Goal: Task Accomplishment & Management: Complete application form

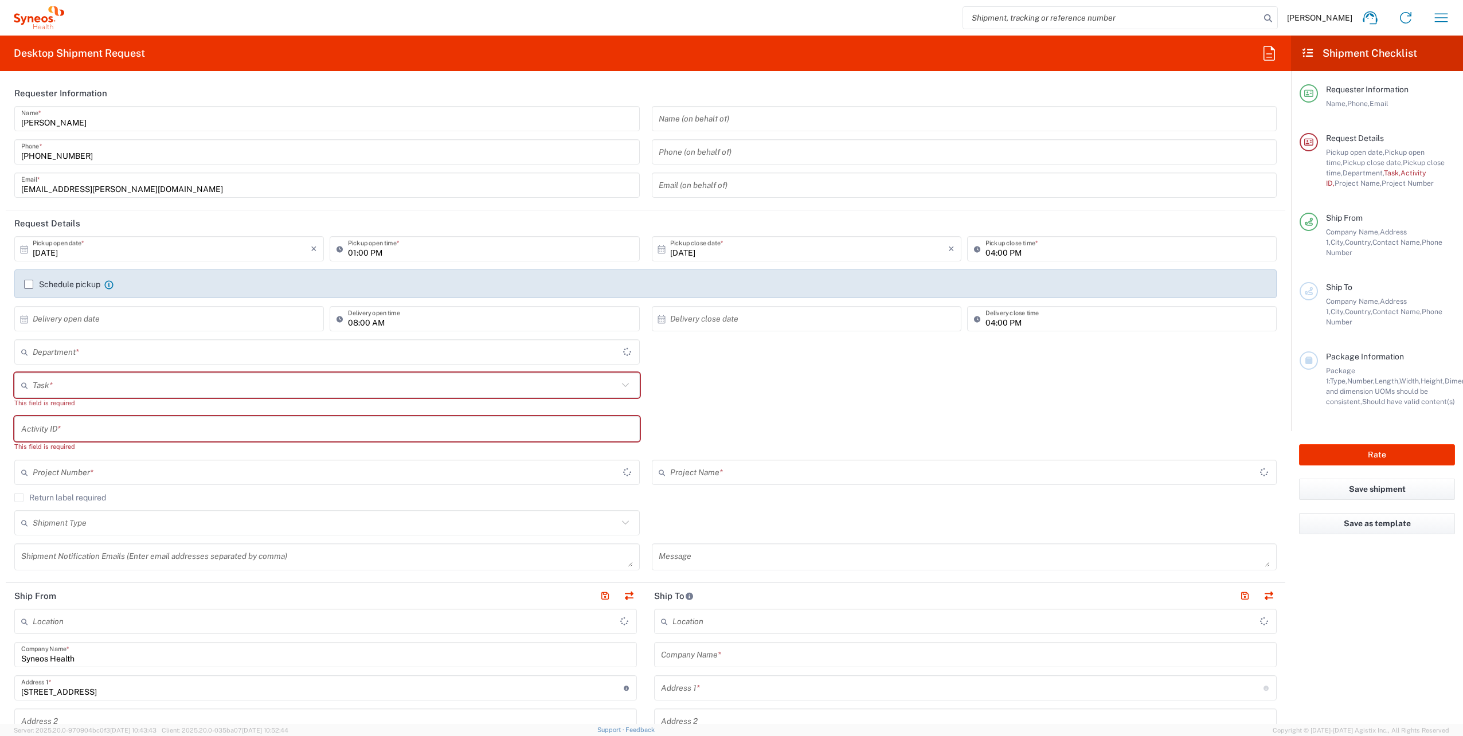
type input "4510"
type input "Województwo Małopolskie"
type input "[GEOGRAPHIC_DATA]"
type input "Syneos Health Poland sp. z.o.o"
click at [150, 386] on input "text" at bounding box center [325, 385] width 585 height 20
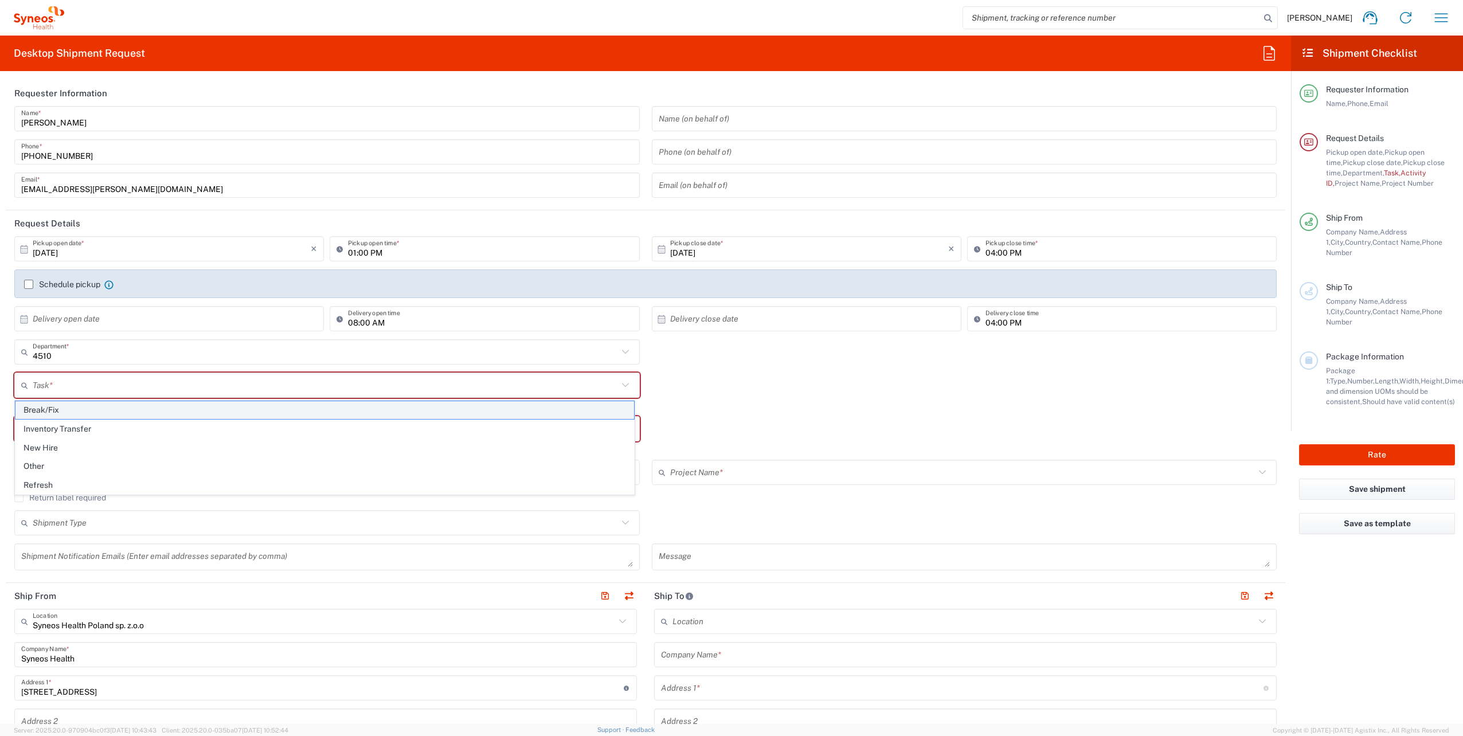
click at [74, 410] on span "Break/Fix" at bounding box center [324, 410] width 619 height 18
type input "Break/Fix"
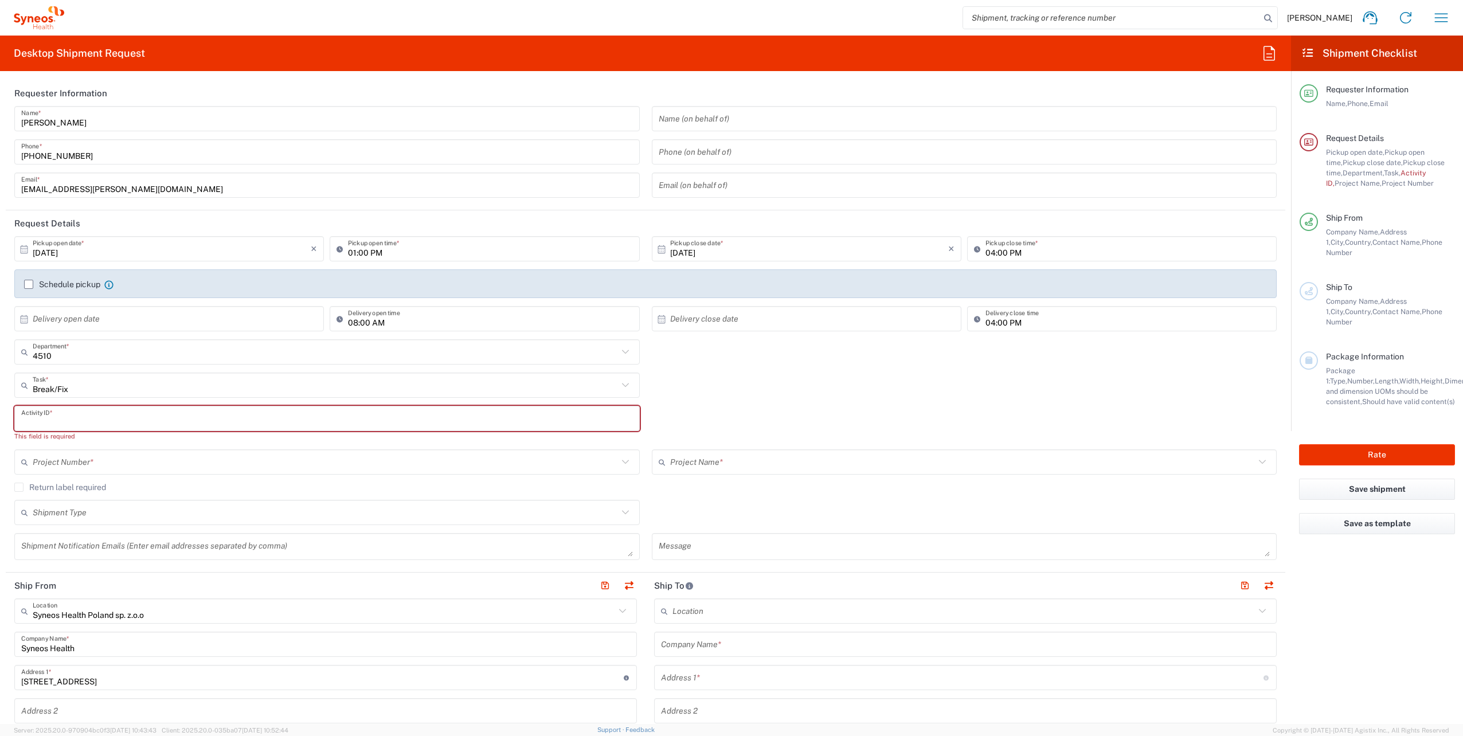
click at [86, 421] on input "text" at bounding box center [327, 419] width 612 height 20
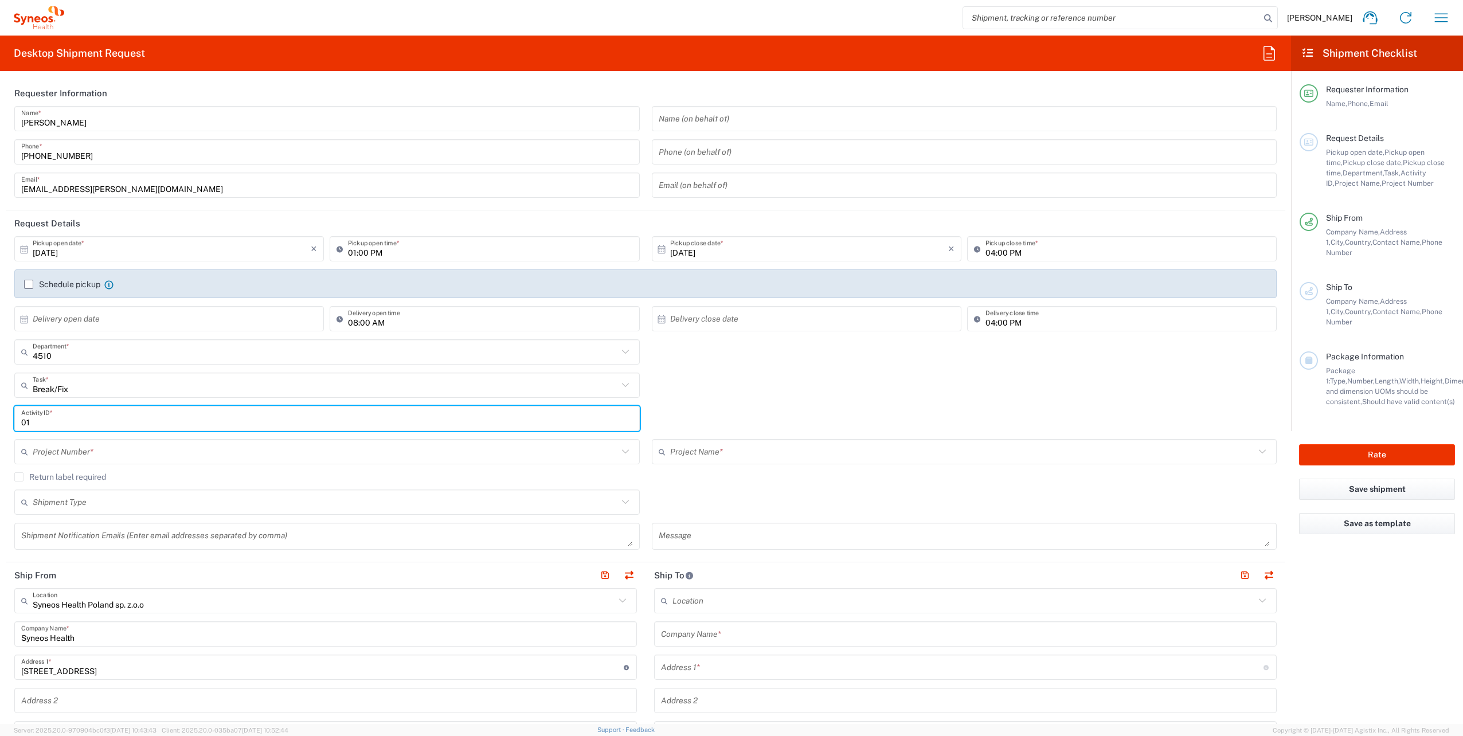
type input "01"
click at [436, 462] on div "Project Number *" at bounding box center [326, 451] width 625 height 25
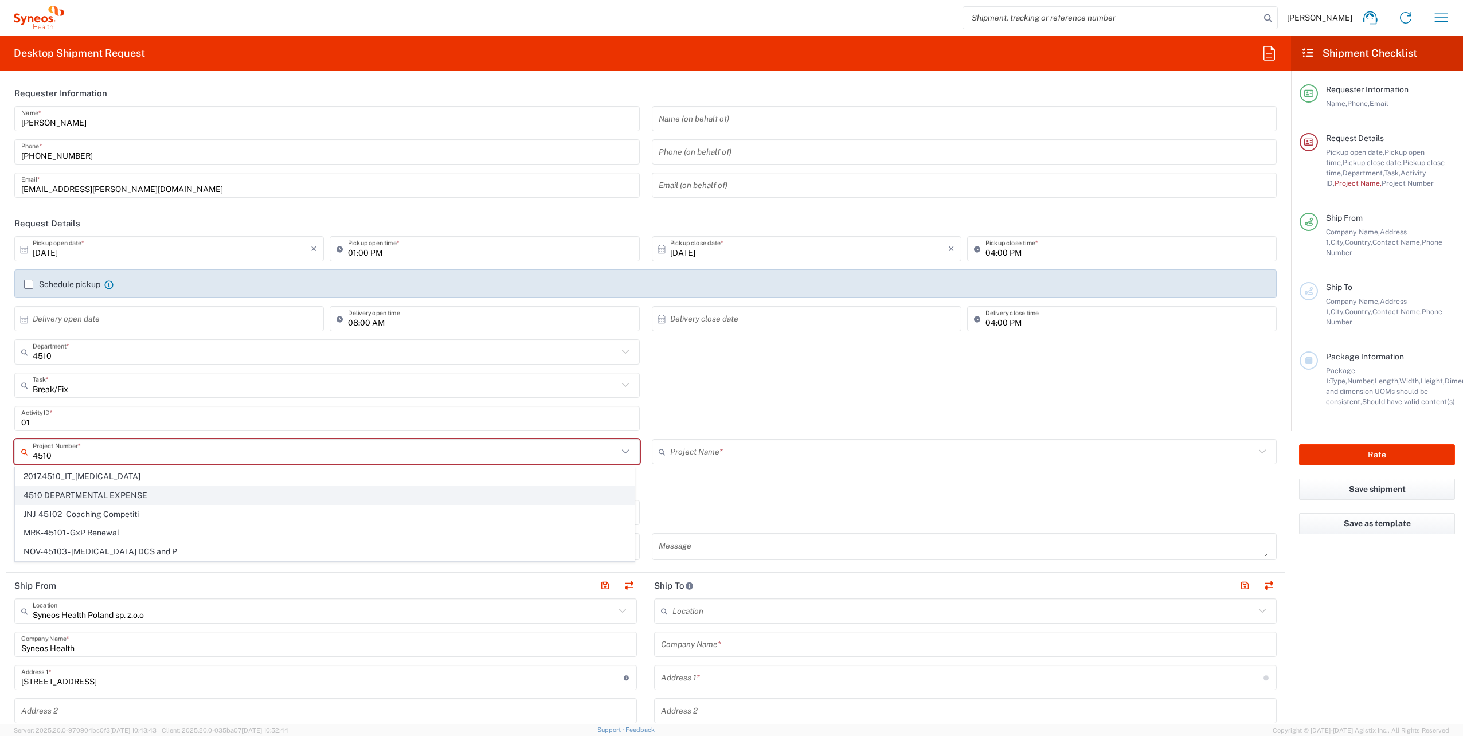
click at [143, 495] on span "4510 DEPARTMENTAL EXPENSE" at bounding box center [324, 496] width 619 height 18
type input "4510 DEPARTMENTAL EXPENSE"
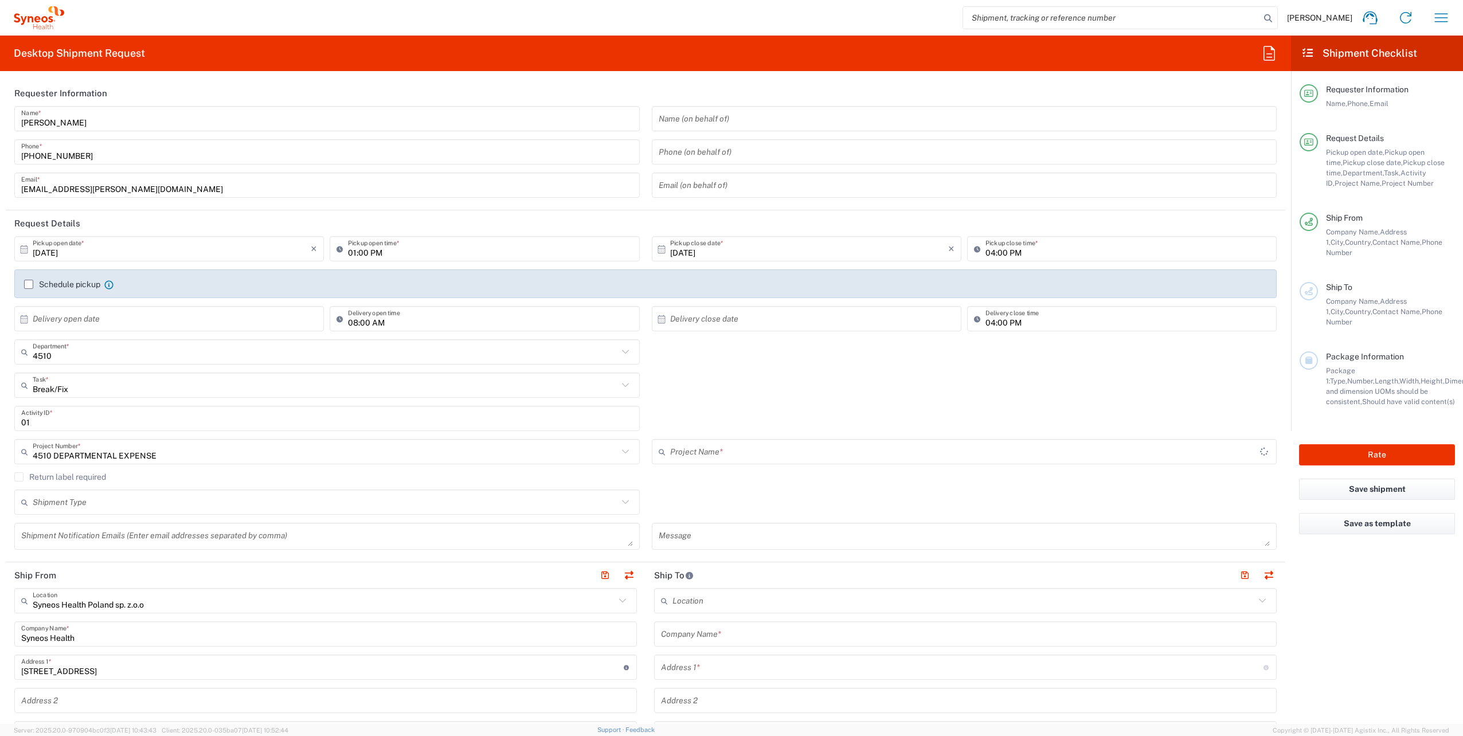
click at [748, 449] on input "text" at bounding box center [965, 452] width 590 height 20
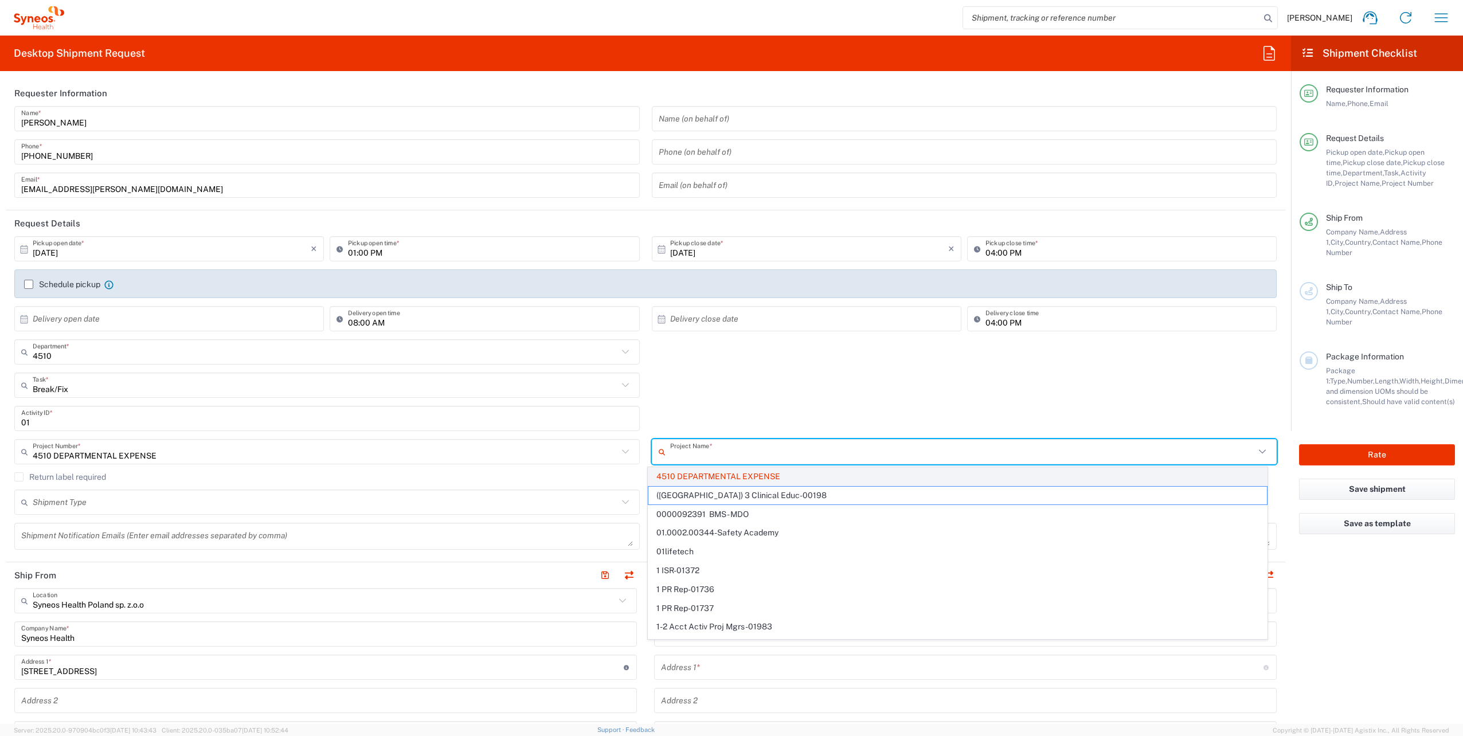
click at [752, 474] on span "4510 DEPARTMENTAL EXPENSE" at bounding box center [957, 477] width 619 height 18
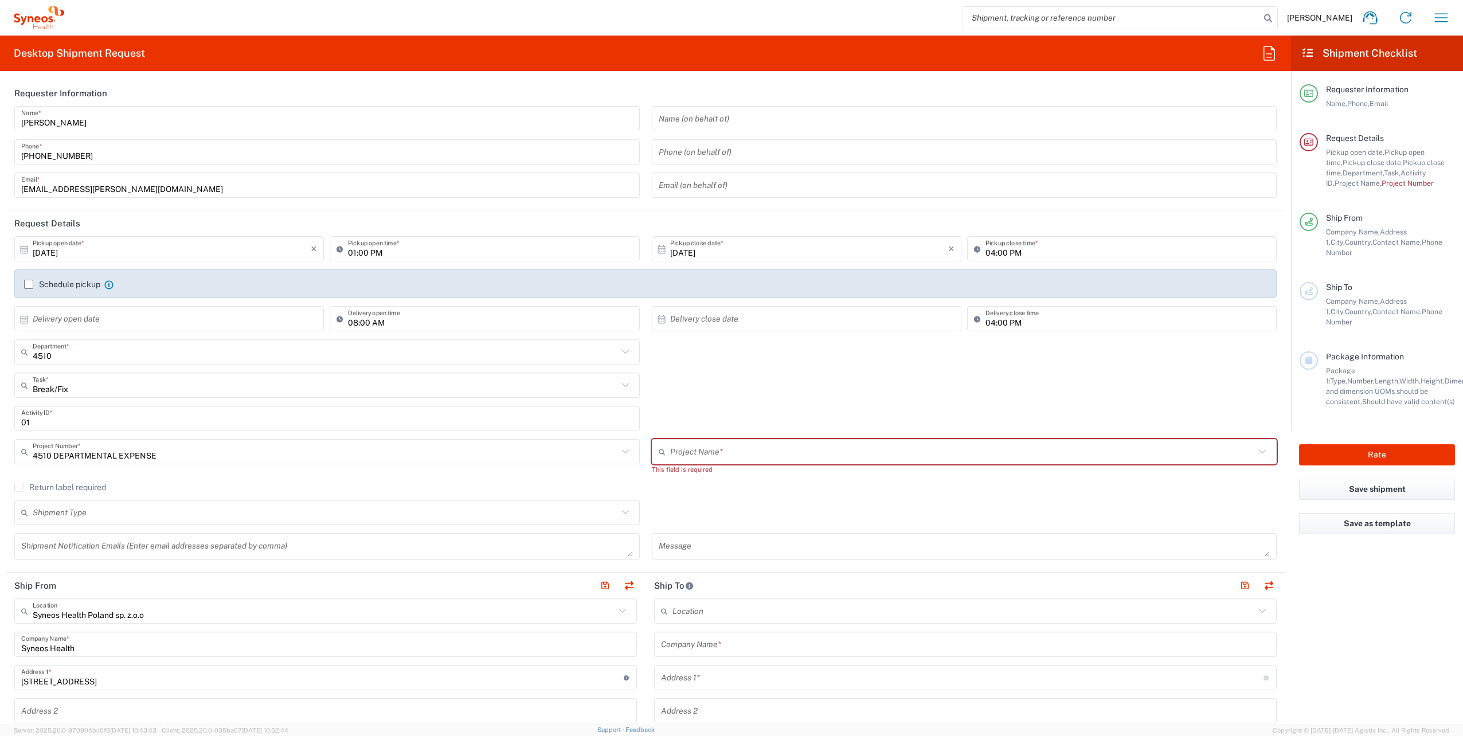
click at [729, 449] on input "text" at bounding box center [962, 452] width 585 height 20
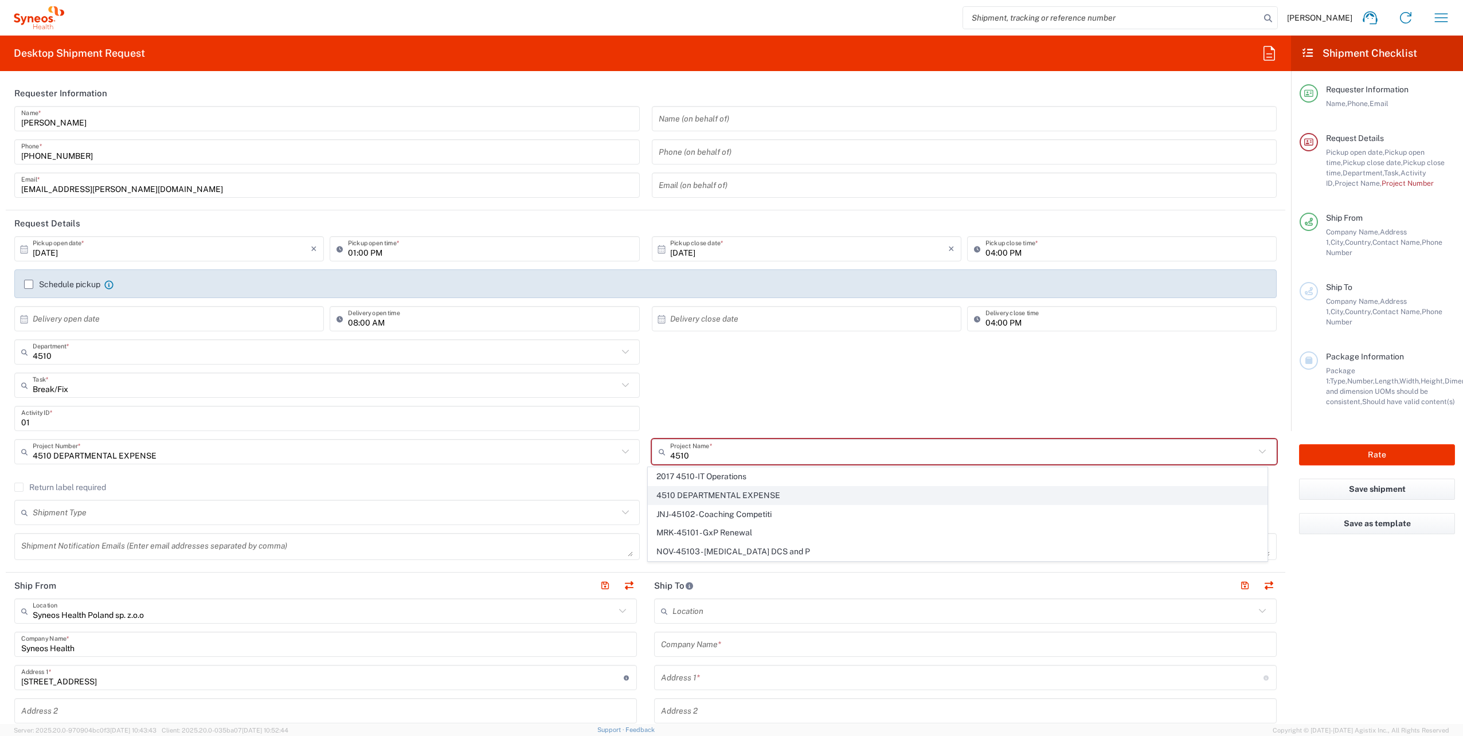
click at [712, 499] on span "4510 DEPARTMENTAL EXPENSE" at bounding box center [957, 496] width 619 height 18
type input "4510 DEPARTMENTAL EXPENSE"
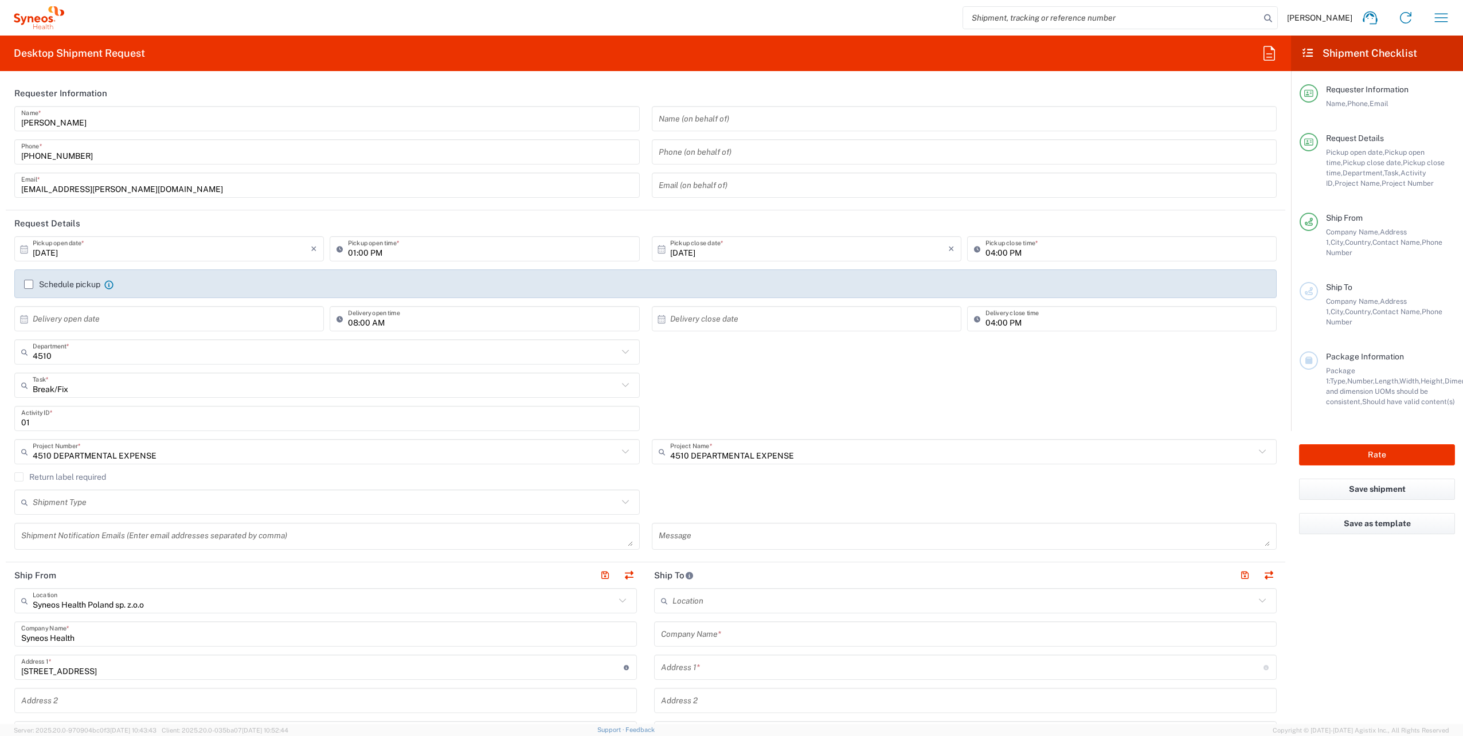
type input "4510 DEPARTMENTAL EXPENSE"
click at [163, 496] on input "text" at bounding box center [325, 502] width 585 height 20
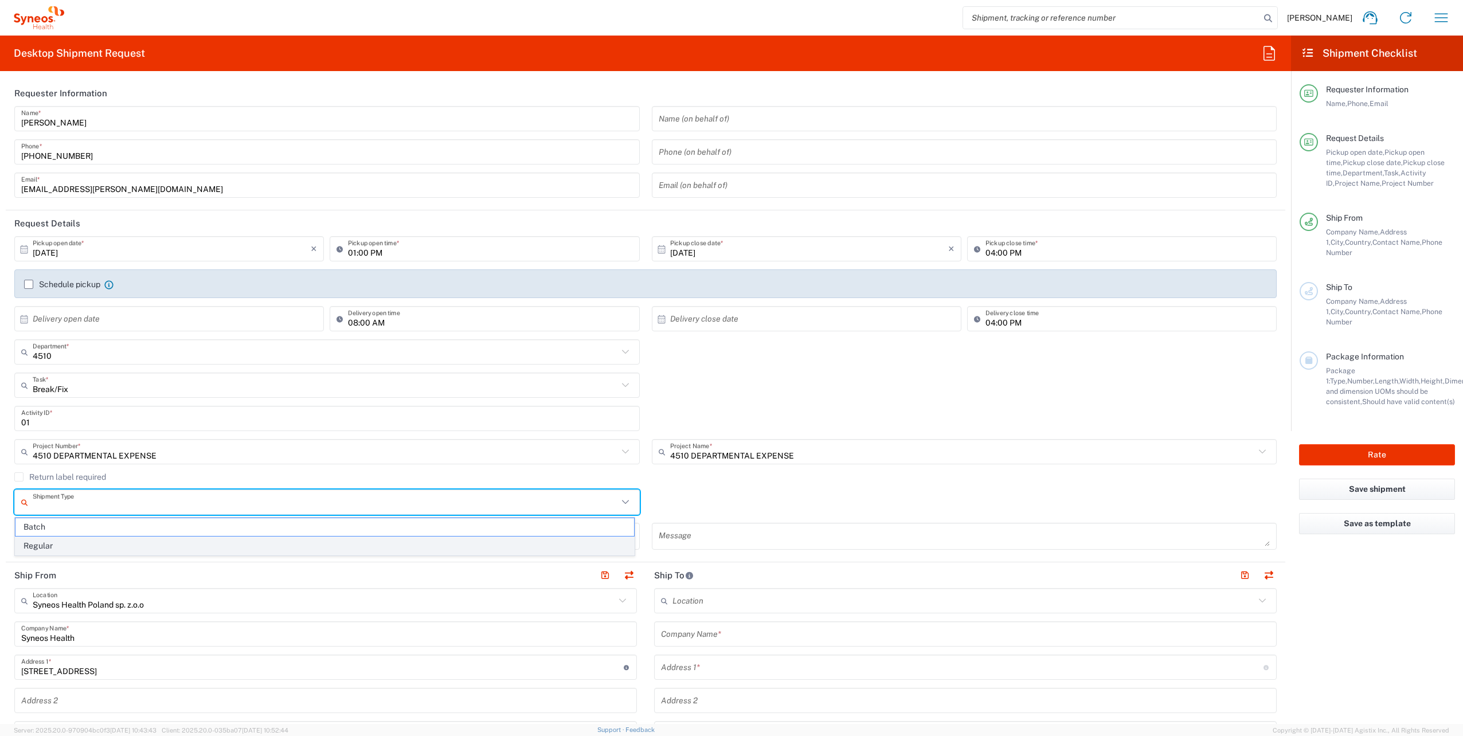
click at [79, 547] on span "Regular" at bounding box center [324, 546] width 619 height 18
type input "Regular"
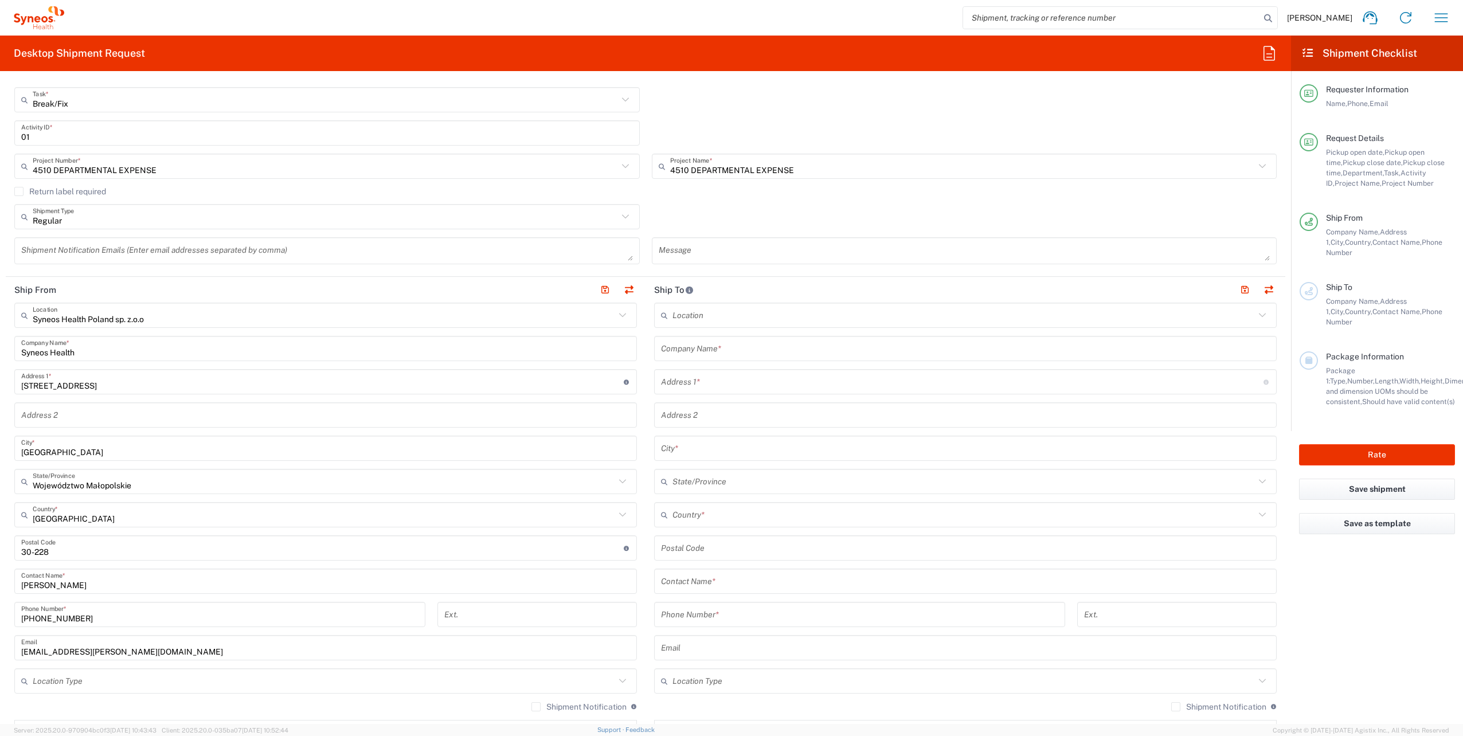
scroll to position [287, 0]
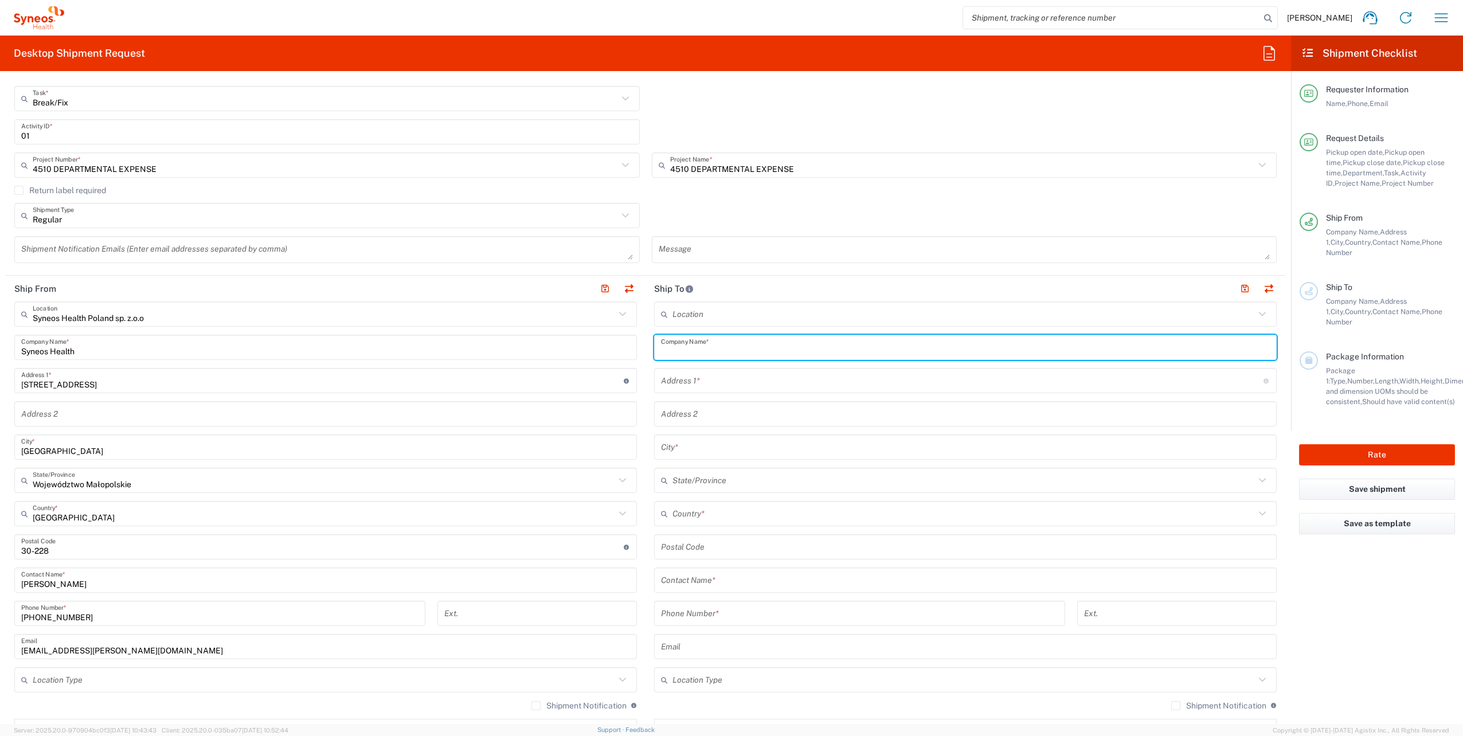
click at [725, 345] on input "text" at bounding box center [965, 348] width 609 height 20
type input "Syneos Health"
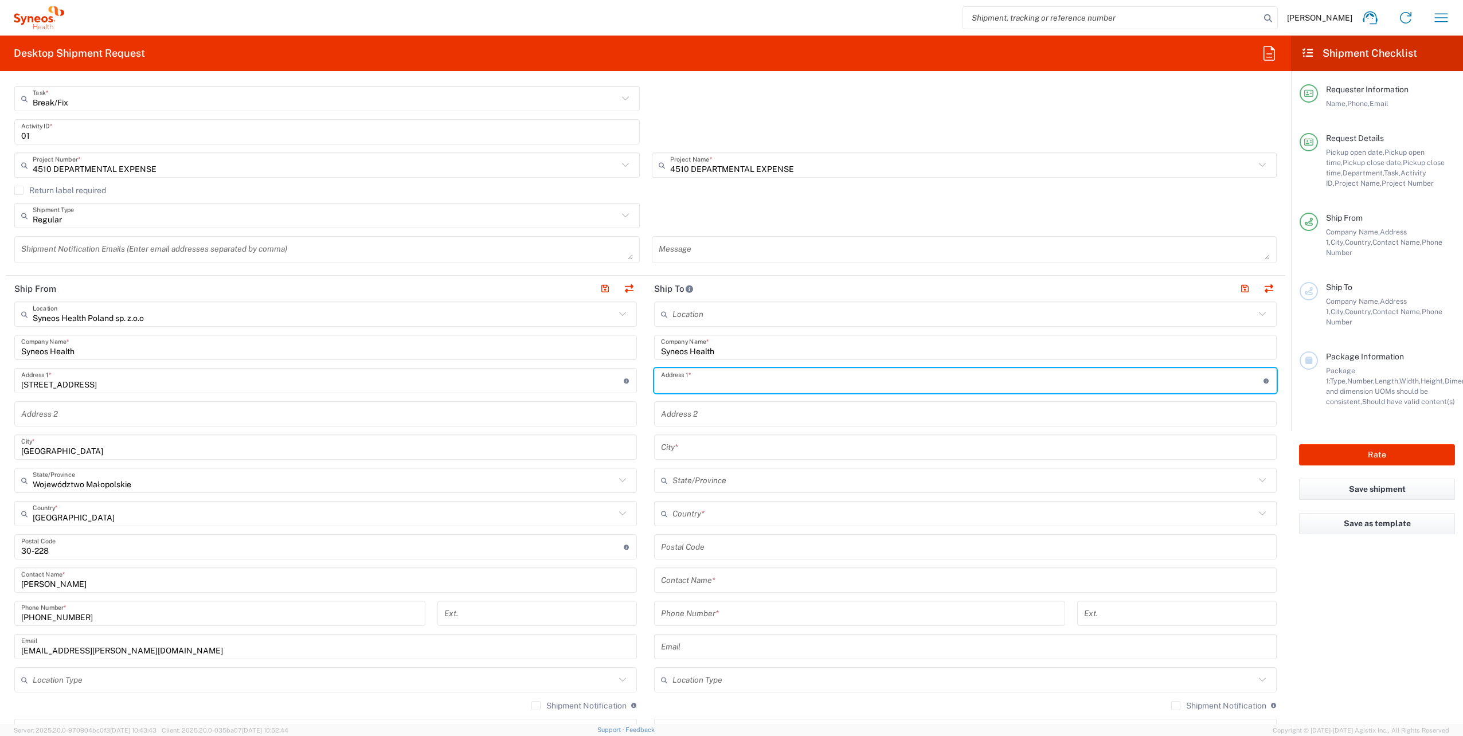
click at [736, 387] on input "text" at bounding box center [962, 381] width 602 height 20
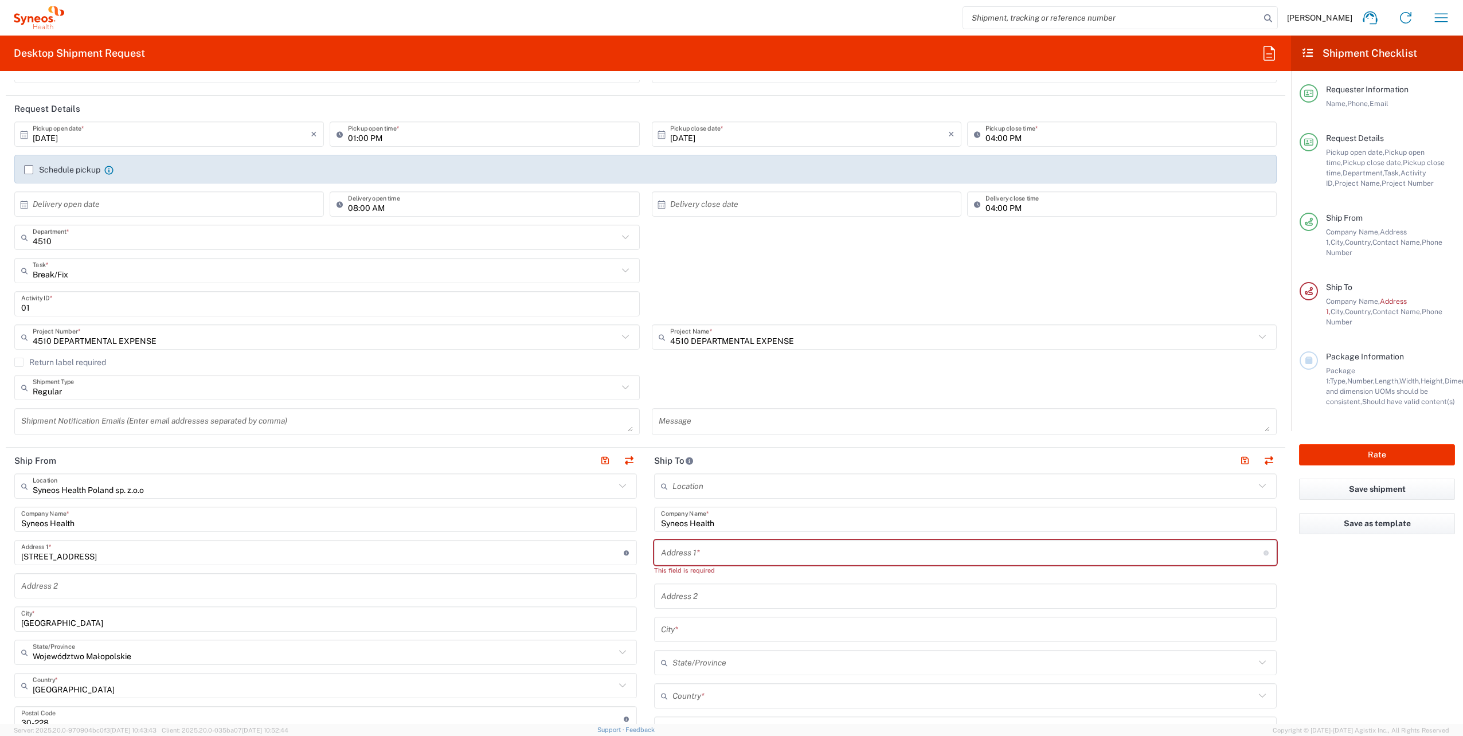
scroll to position [0, 0]
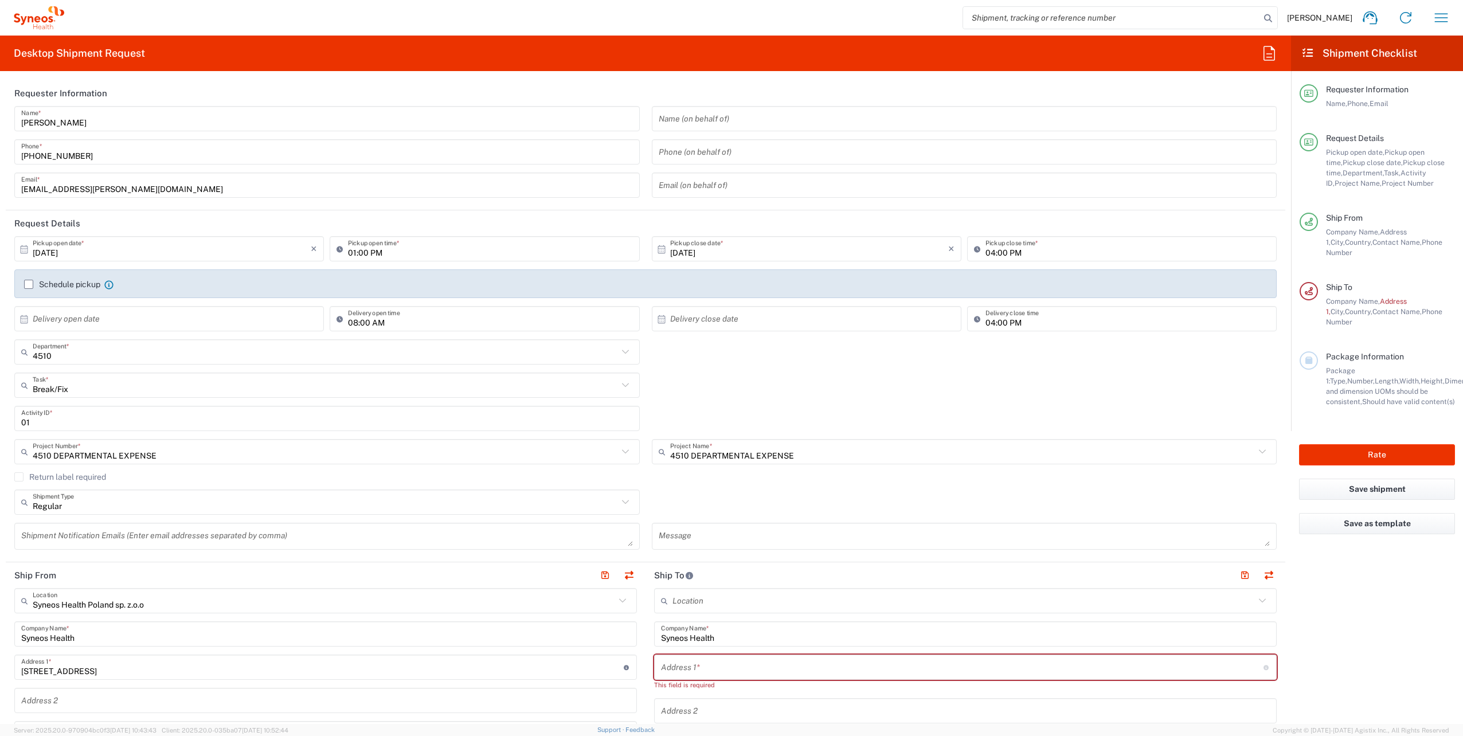
click at [32, 283] on label "Schedule pickup" at bounding box center [62, 284] width 76 height 9
click at [29, 284] on input "Schedule pickup" at bounding box center [29, 284] width 0 height 0
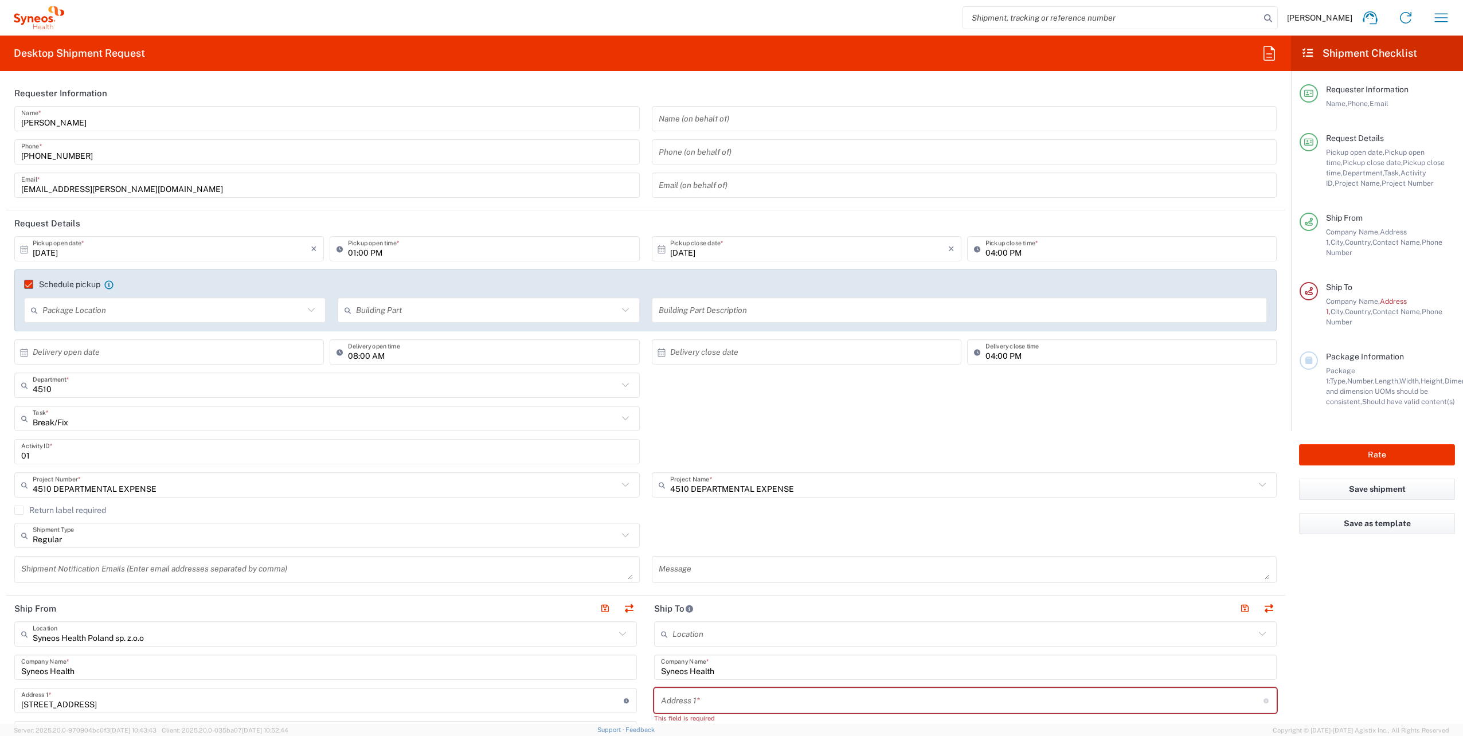
click at [21, 512] on label "Return label required" at bounding box center [60, 510] width 92 height 9
click at [19, 510] on input "Return label required" at bounding box center [19, 510] width 0 height 0
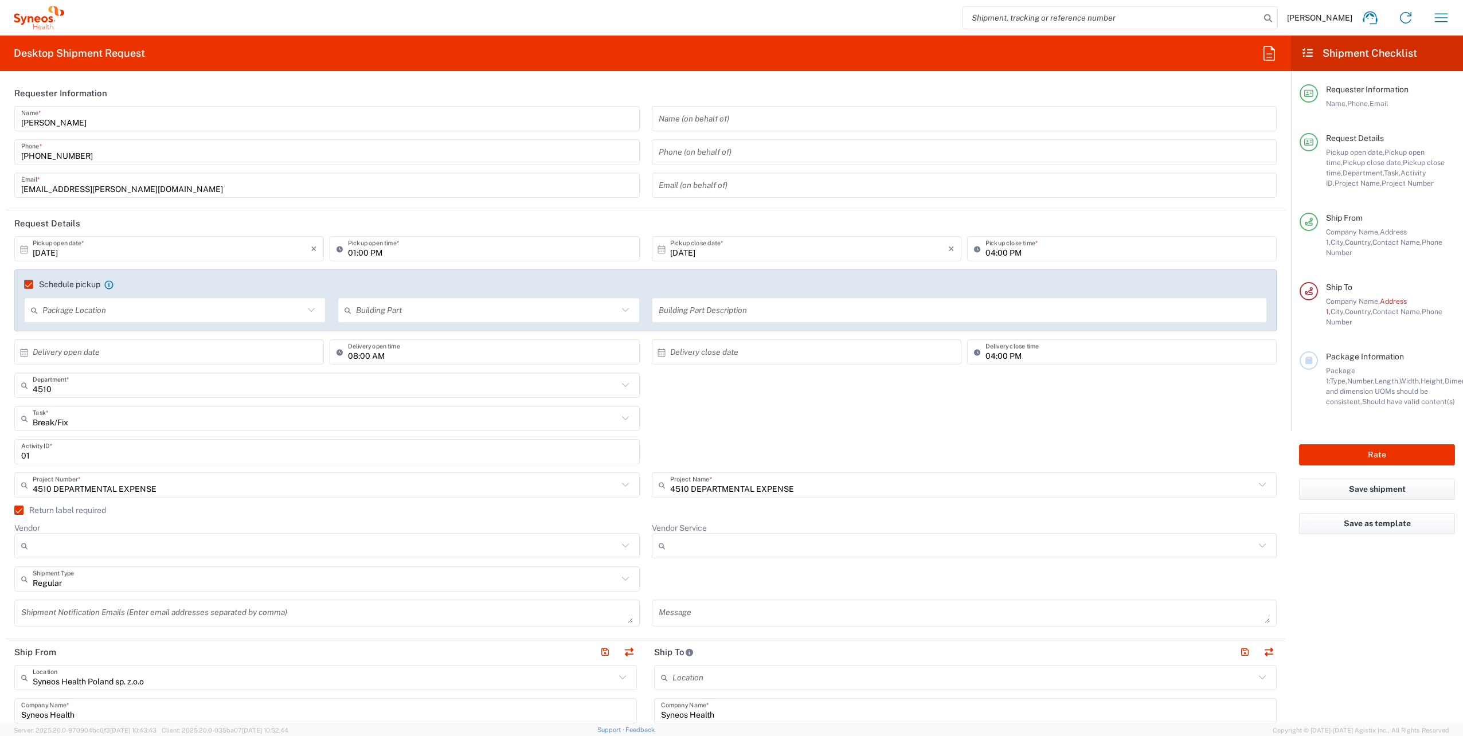
click at [21, 512] on label "Return label required" at bounding box center [60, 510] width 92 height 9
click at [14, 510] on input "Return label required" at bounding box center [14, 510] width 0 height 0
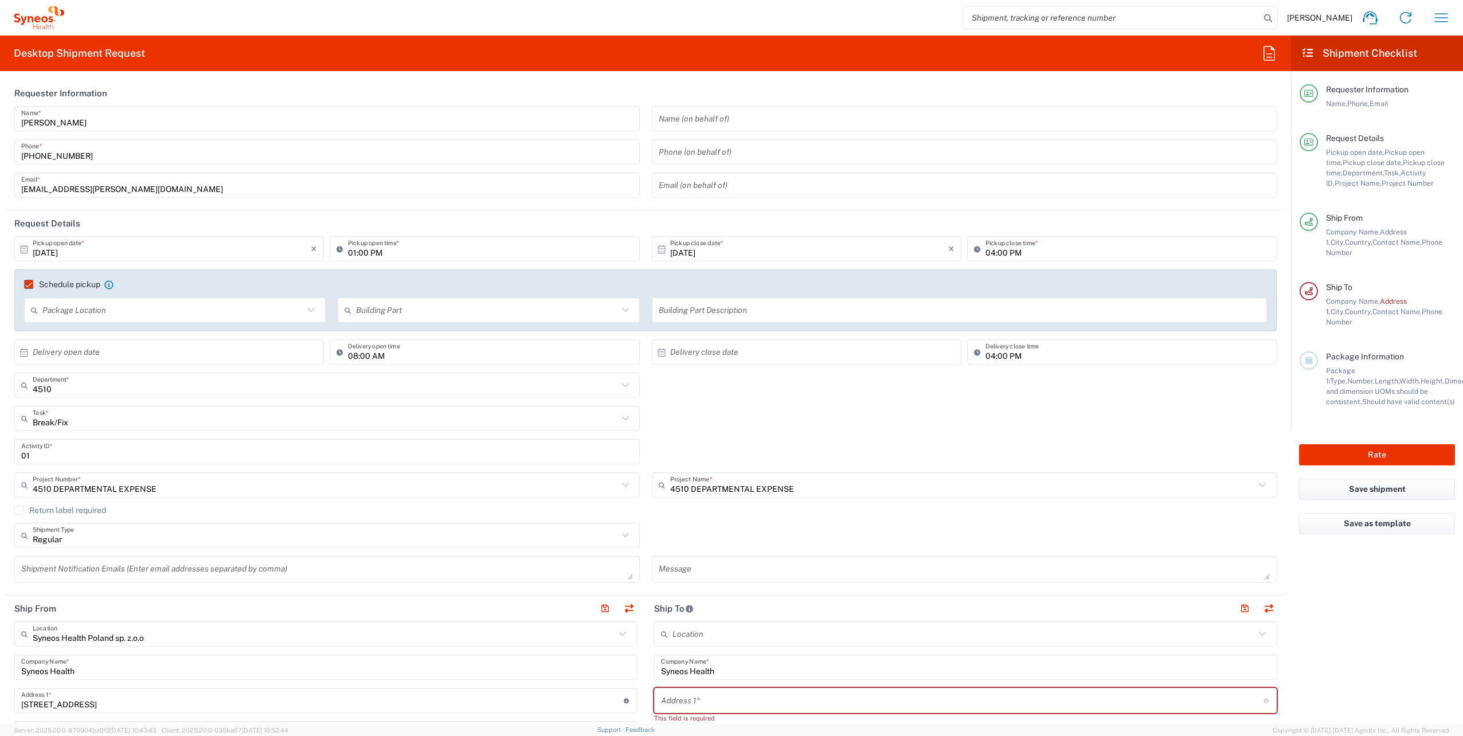
click at [22, 283] on div "Schedule pickup When scheduling a pickup please be sure to meet the following c…" at bounding box center [645, 288] width 1255 height 18
click at [30, 287] on label "Schedule pickup" at bounding box center [62, 284] width 76 height 9
click at [24, 284] on input "Schedule pickup" at bounding box center [24, 284] width 0 height 0
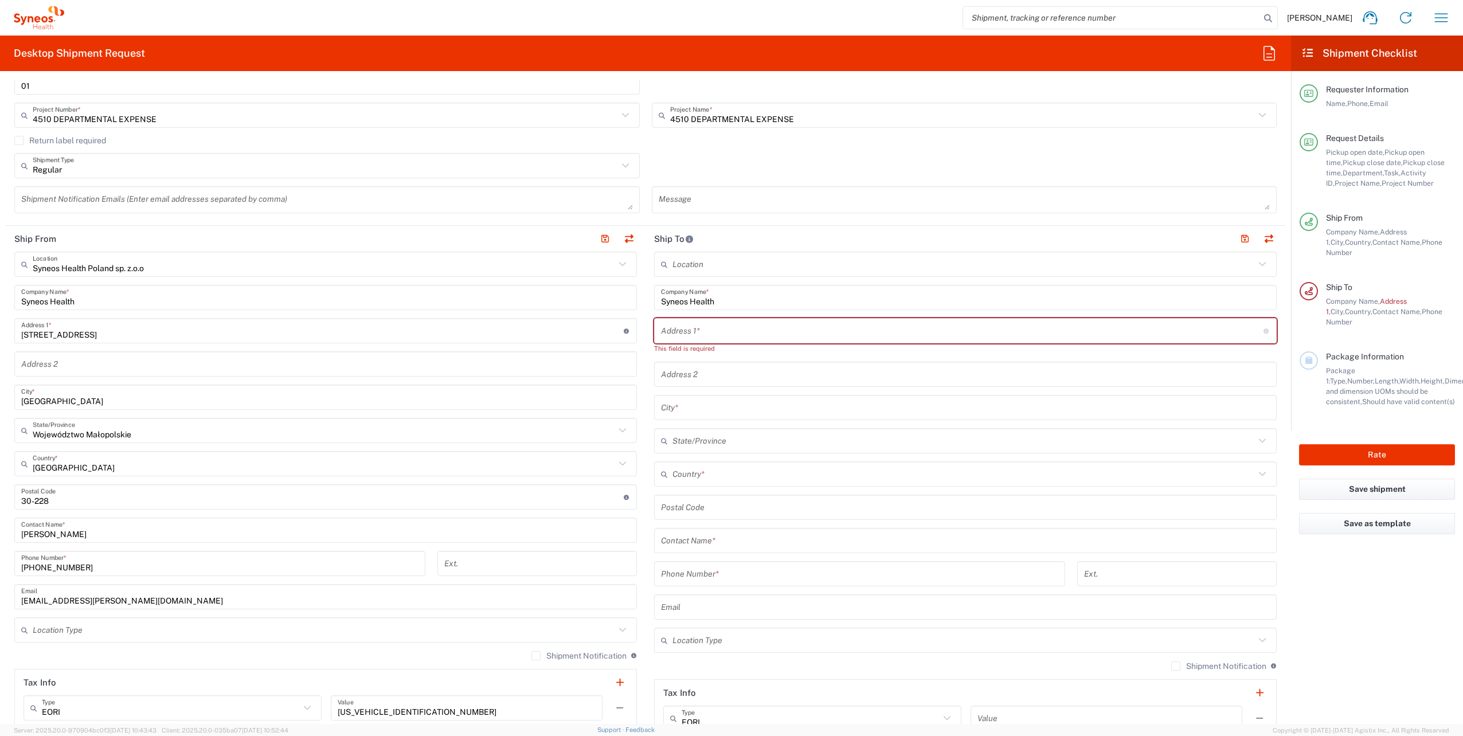
scroll to position [344, 0]
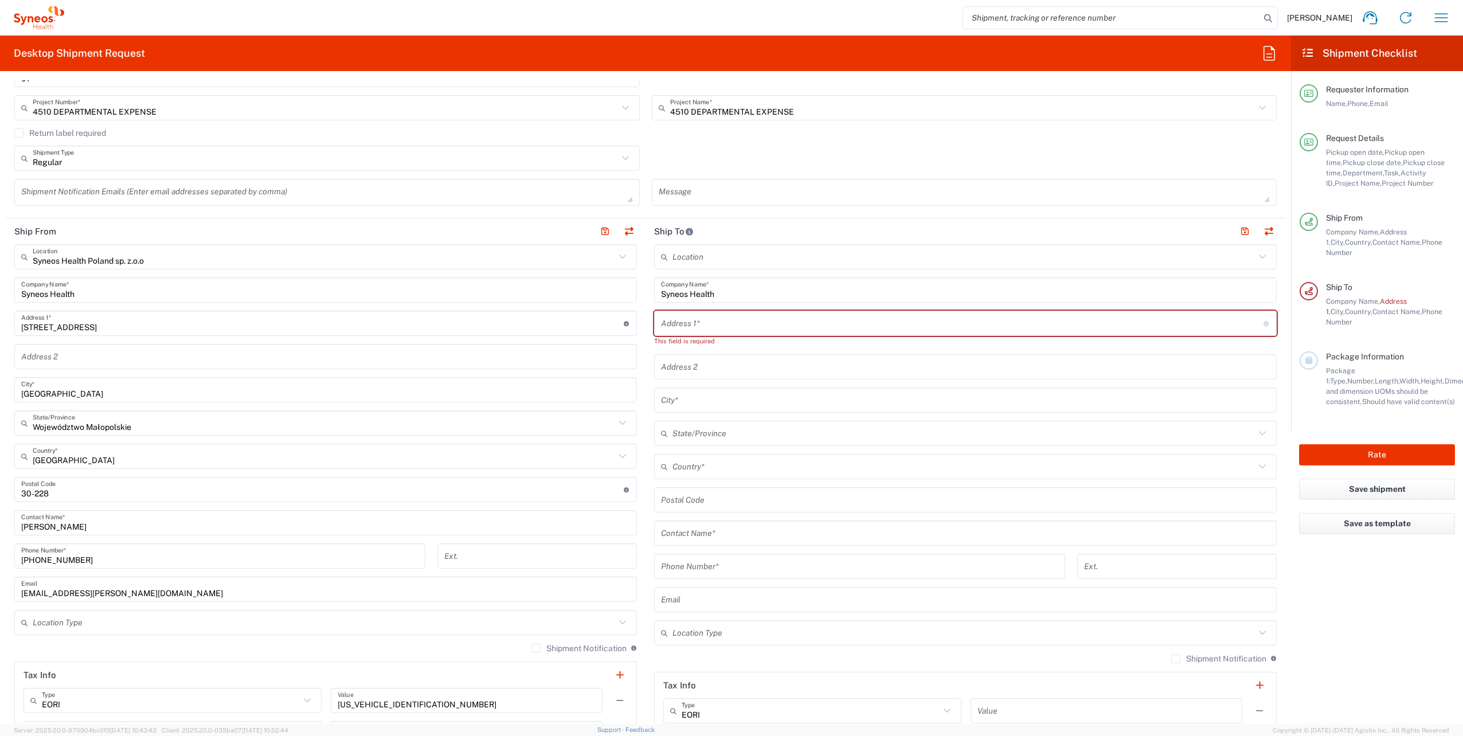
click at [719, 335] on div "Address 1 * For cross streets use street names with '&' or 'and' in between. Fo…" at bounding box center [965, 323] width 623 height 25
click at [721, 328] on input "text" at bounding box center [962, 324] width 602 height 20
paste input "[STREET_ADDRESS],"
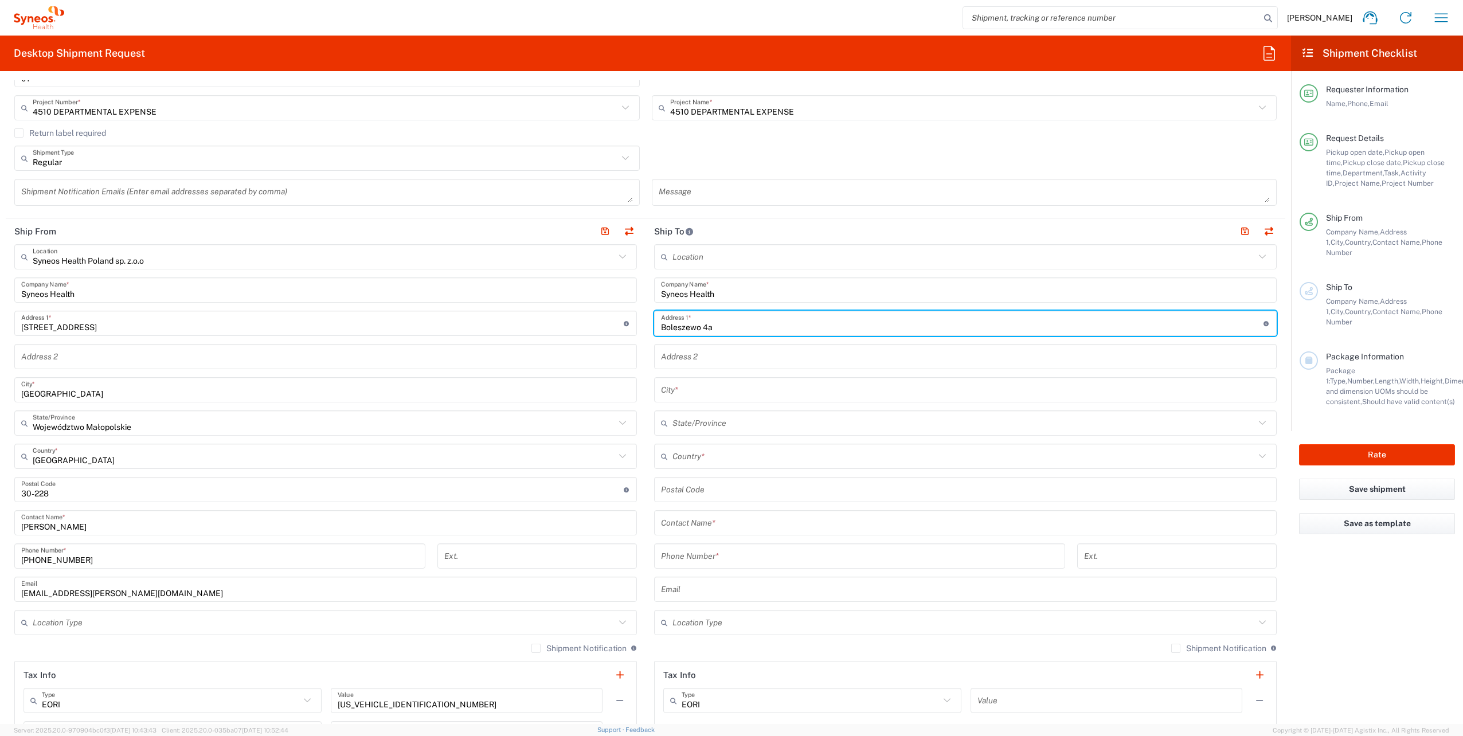
type input "Boleszewo 4a"
click at [706, 393] on input "text" at bounding box center [965, 390] width 609 height 20
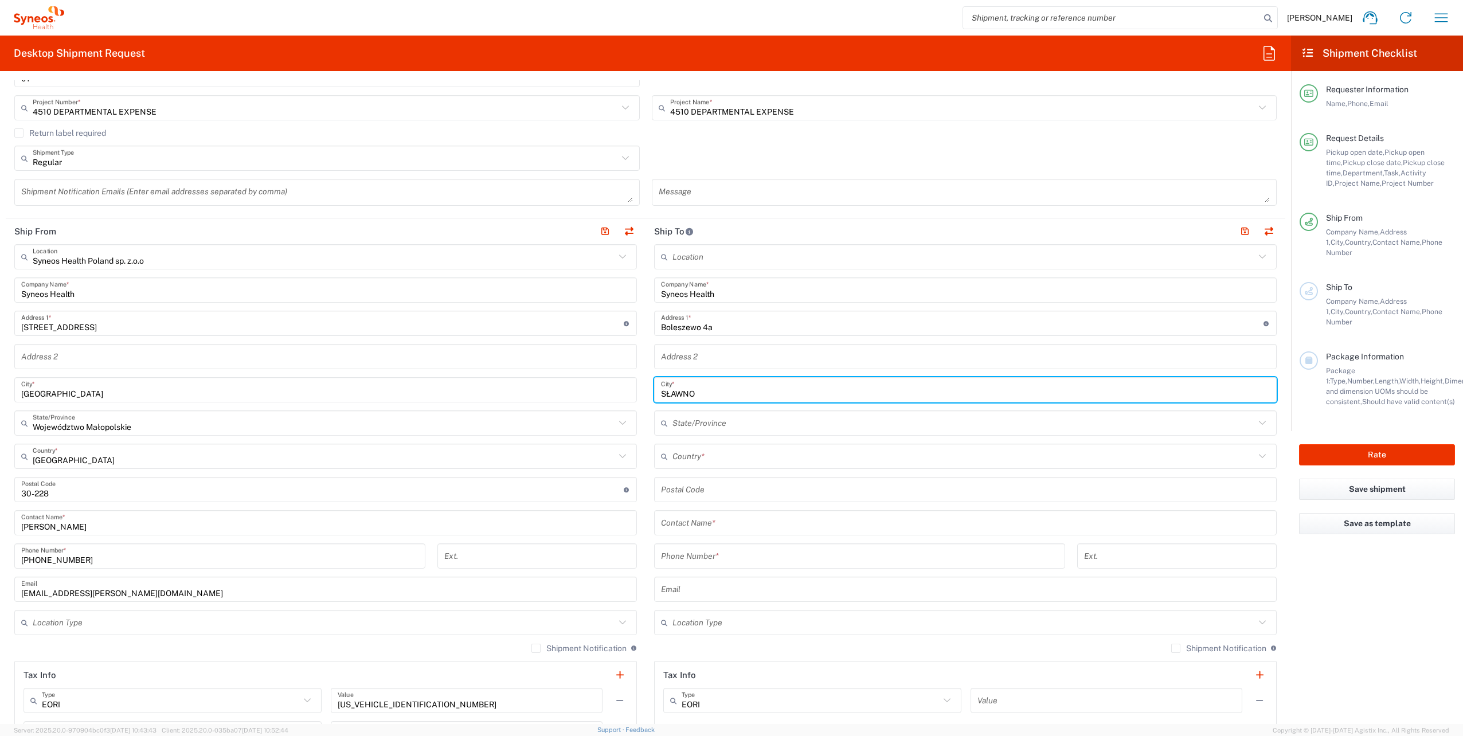
type input "SŁAWNO"
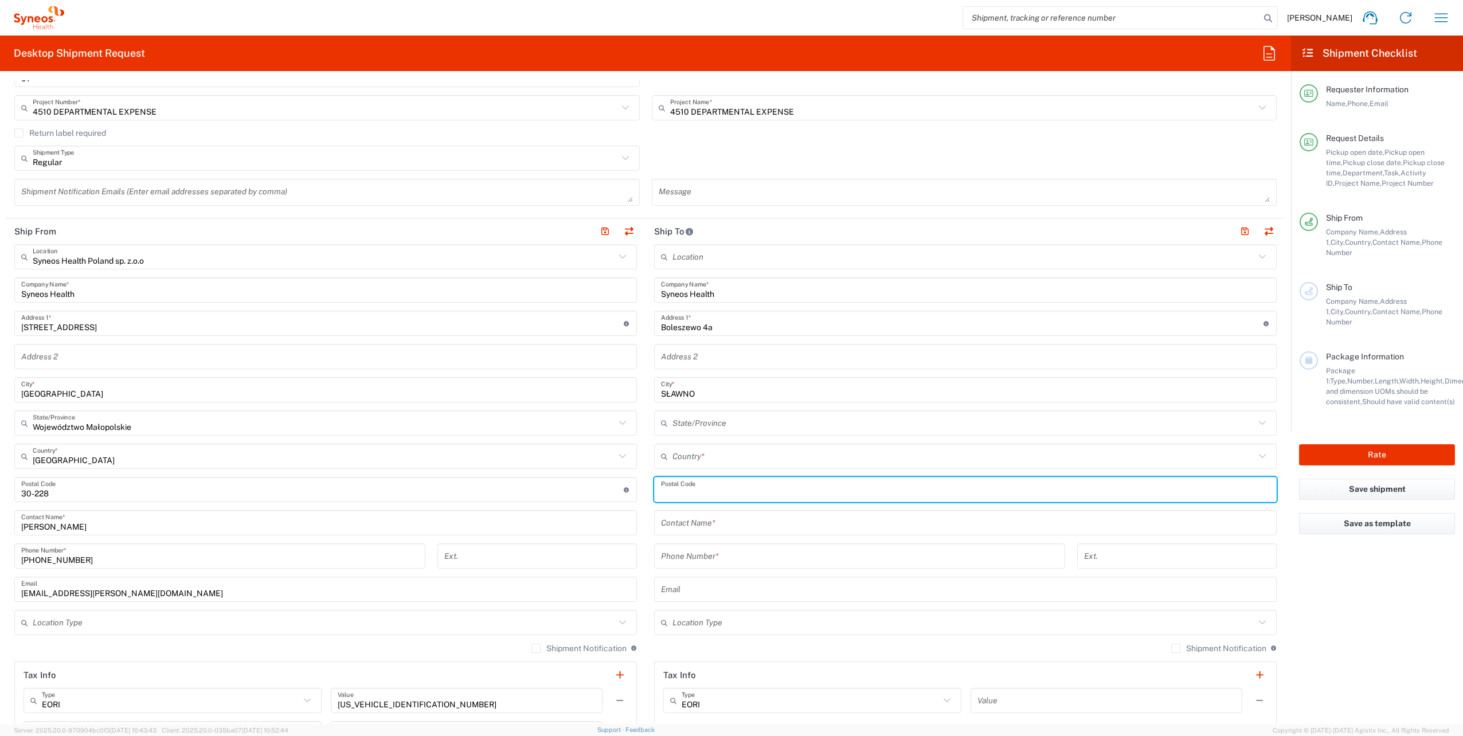
click at [703, 488] on input "undefined" at bounding box center [965, 490] width 609 height 20
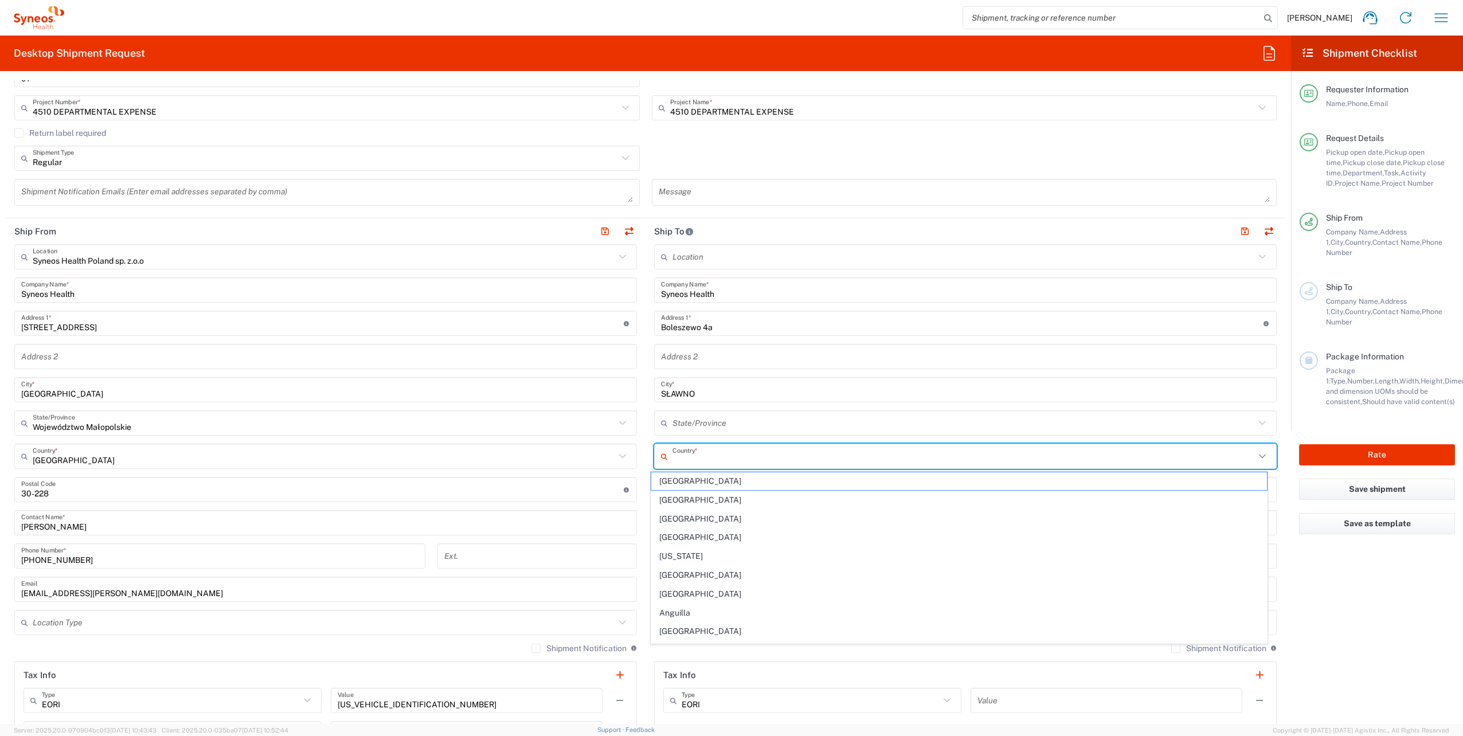
click at [758, 452] on input "text" at bounding box center [963, 457] width 582 height 20
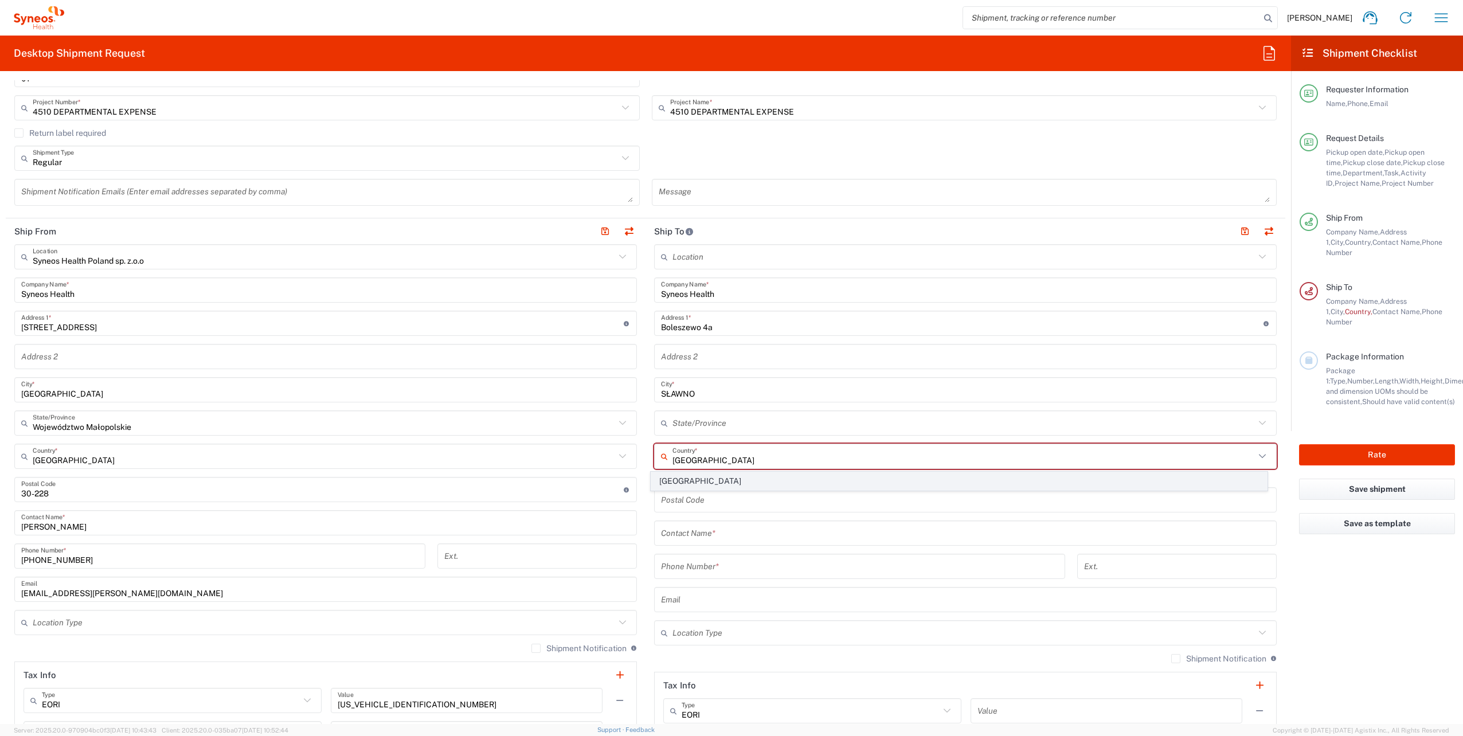
type input "[GEOGRAPHIC_DATA]"
click at [666, 478] on span "[GEOGRAPHIC_DATA]" at bounding box center [959, 481] width 616 height 18
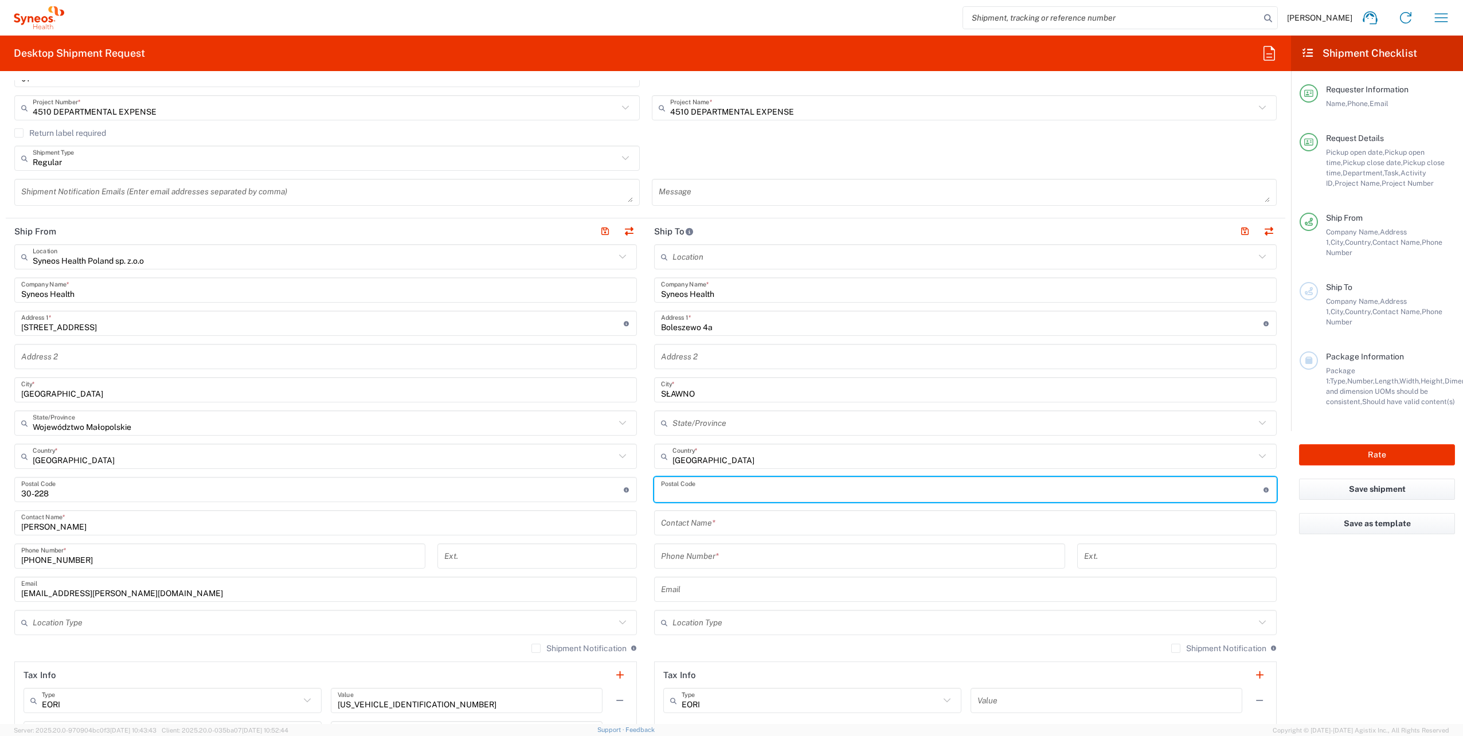
click at [680, 490] on input "undefined" at bounding box center [962, 490] width 602 height 20
type input "76-100"
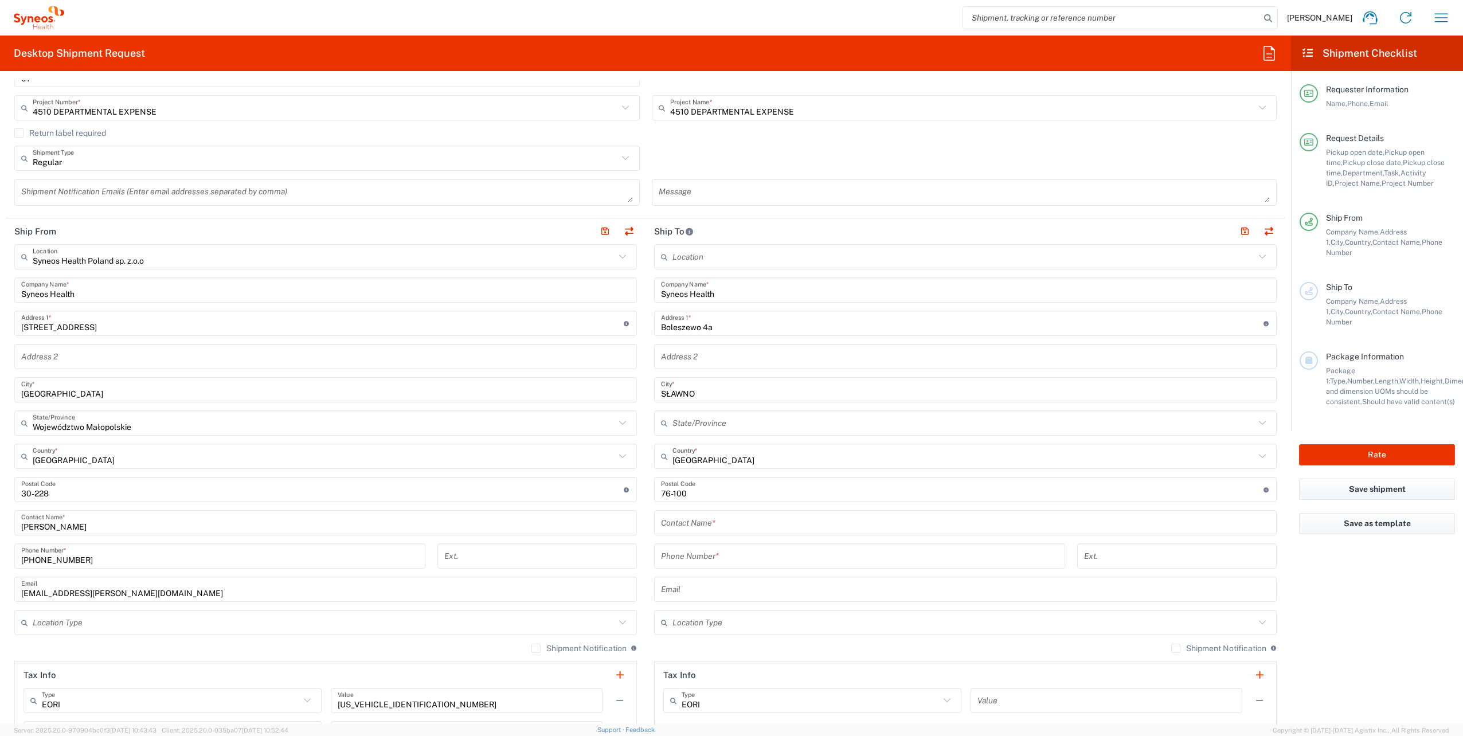
click at [723, 524] on input "text" at bounding box center [965, 523] width 609 height 20
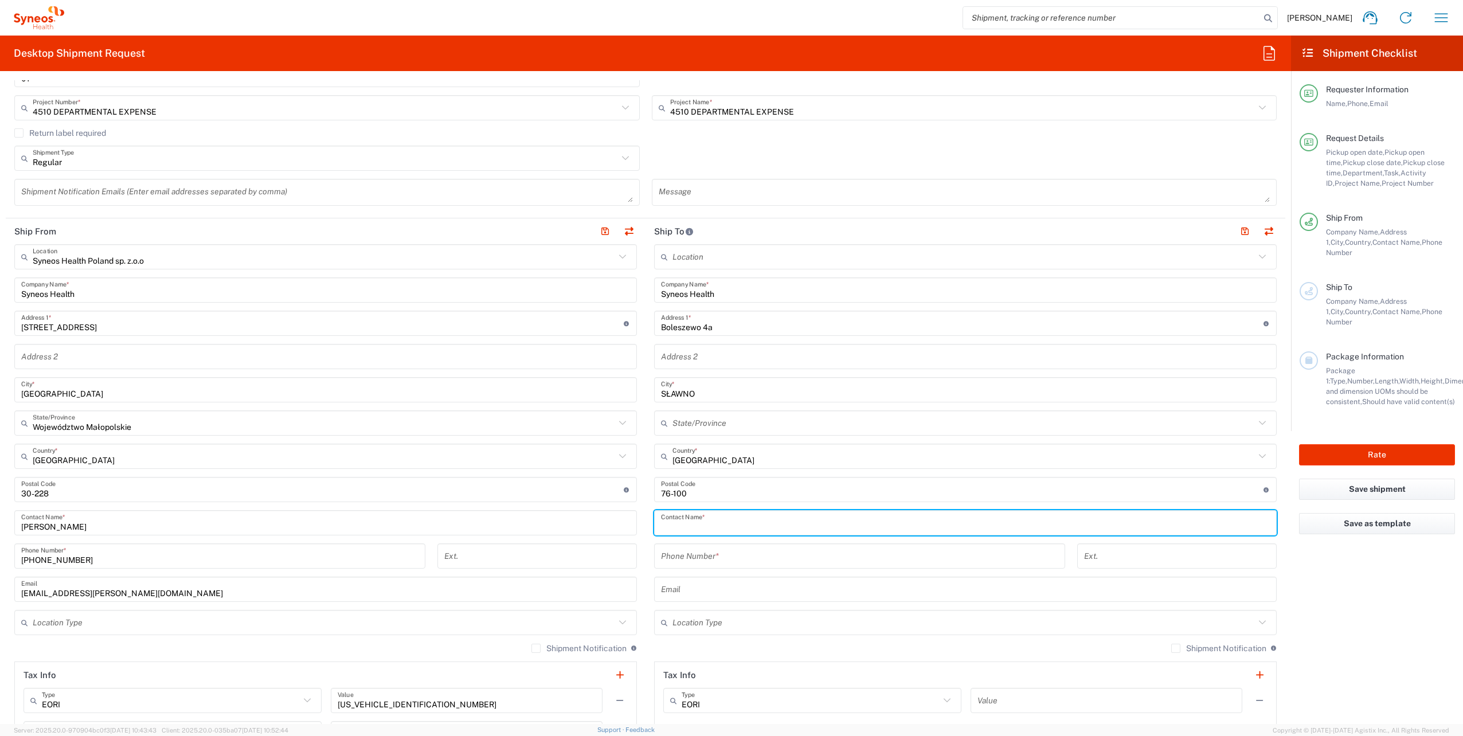
paste input "[PERSON_NAME]"
type input "[PERSON_NAME]"
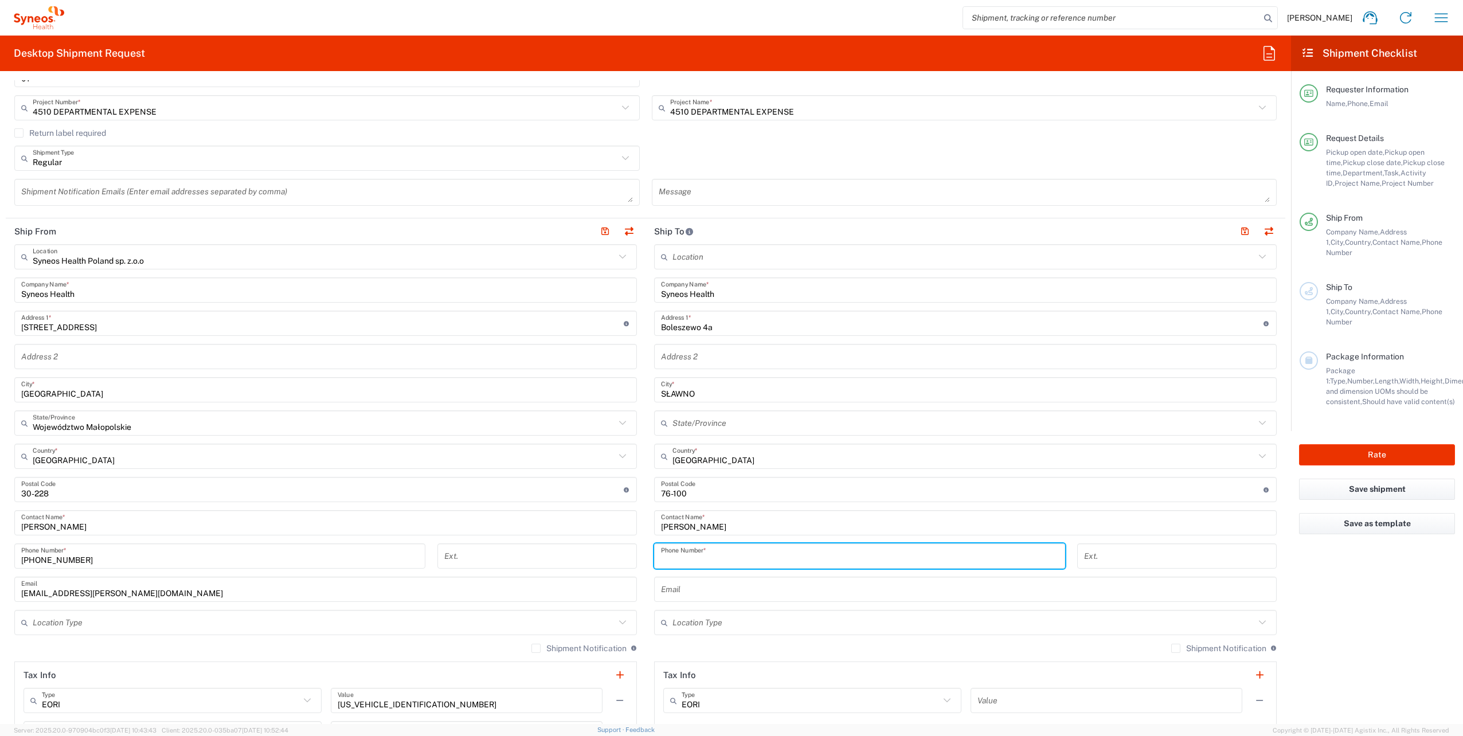
click at [722, 556] on input "tel" at bounding box center [859, 556] width 397 height 20
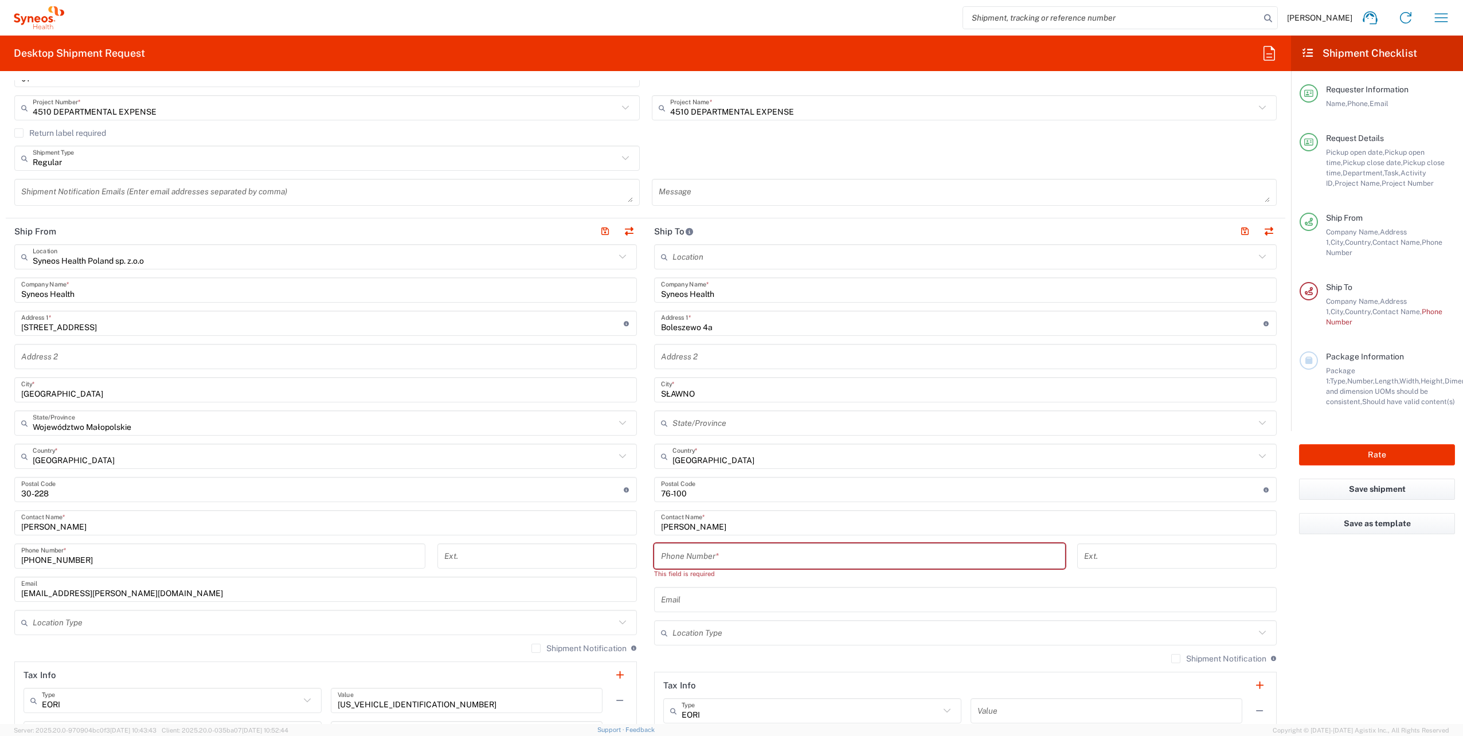
click at [932, 557] on input "tel" at bounding box center [859, 556] width 397 height 20
paste input "669 999 942"
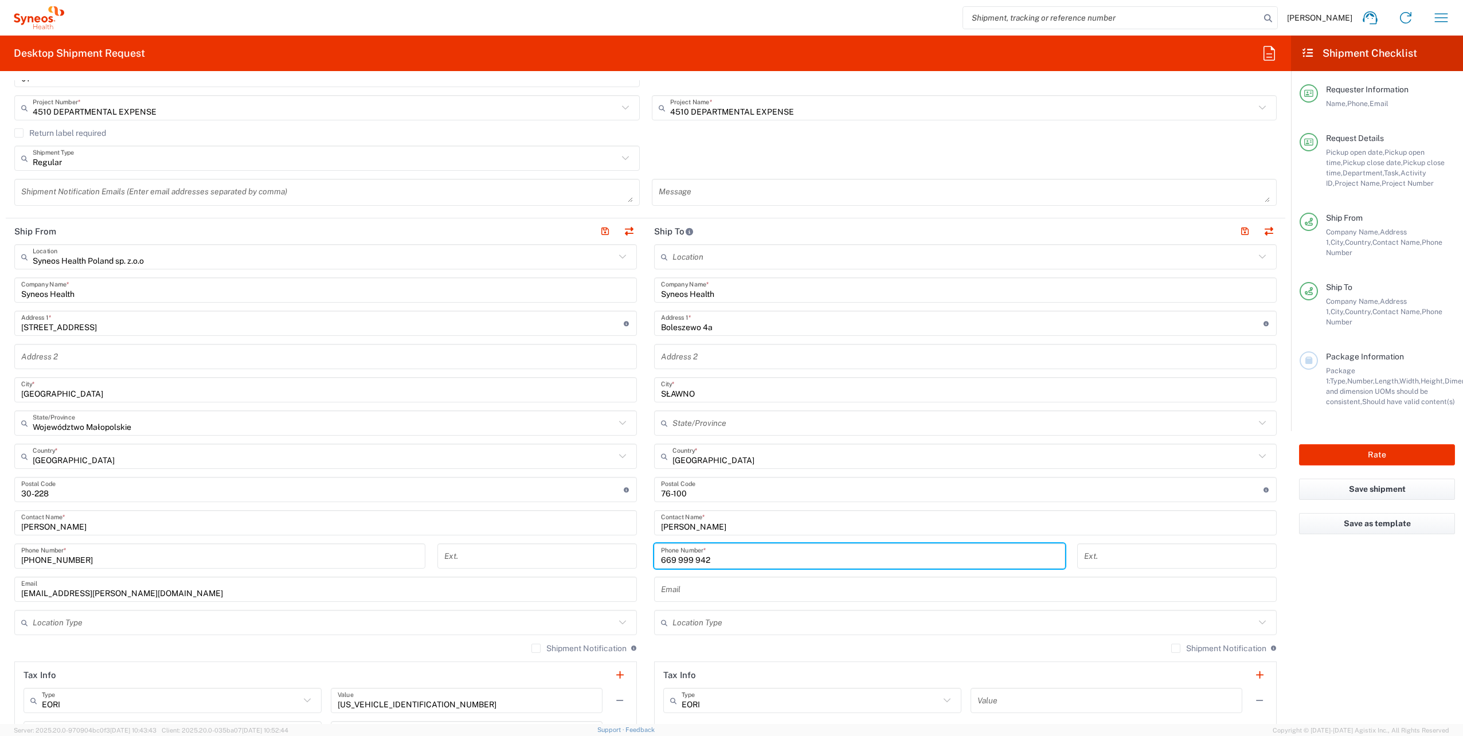
type input "669 999 942"
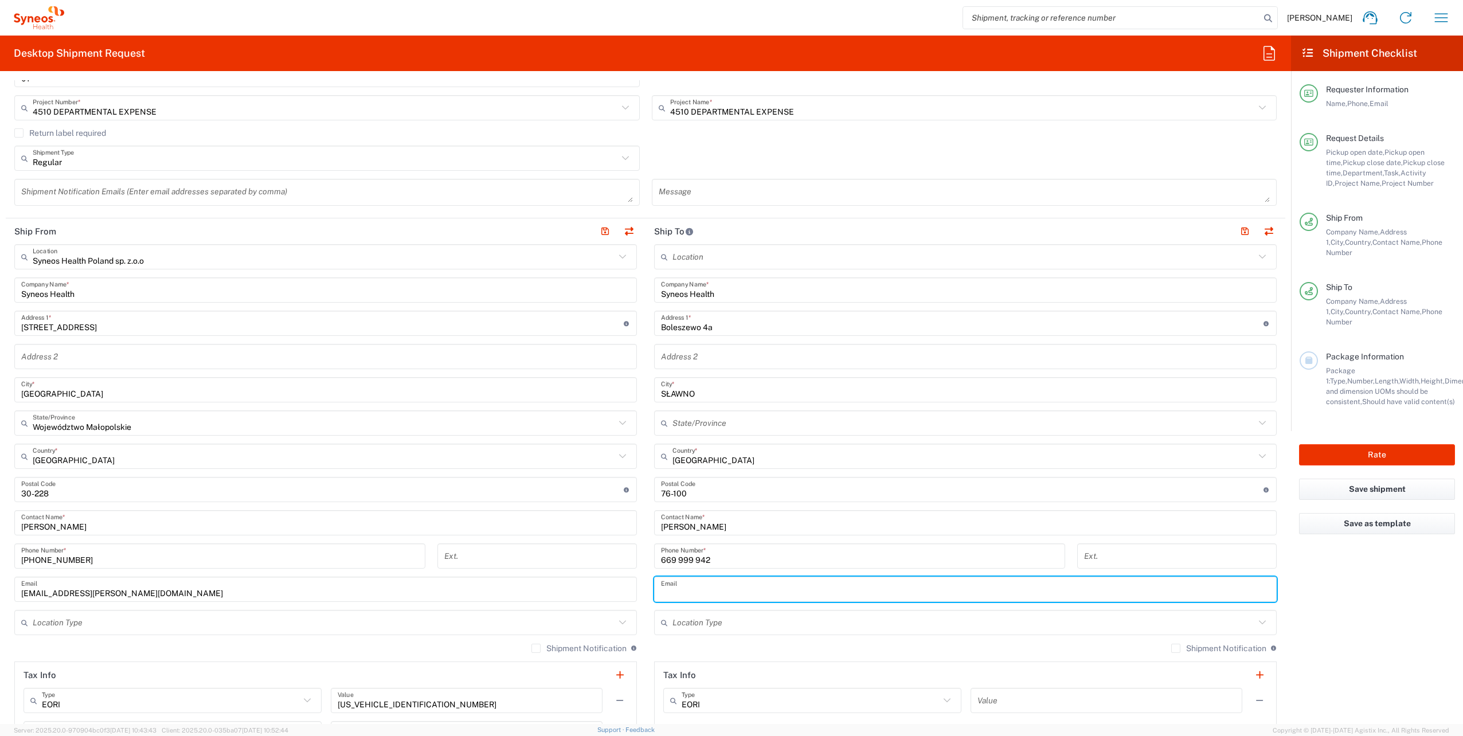
click at [739, 583] on input "text" at bounding box center [965, 590] width 609 height 20
paste input "[PERSON_NAME][EMAIL_ADDRESS][DOMAIN_NAME]"
type input "[PERSON_NAME][EMAIL_ADDRESS][DOMAIN_NAME]"
click at [764, 629] on input "text" at bounding box center [963, 623] width 582 height 20
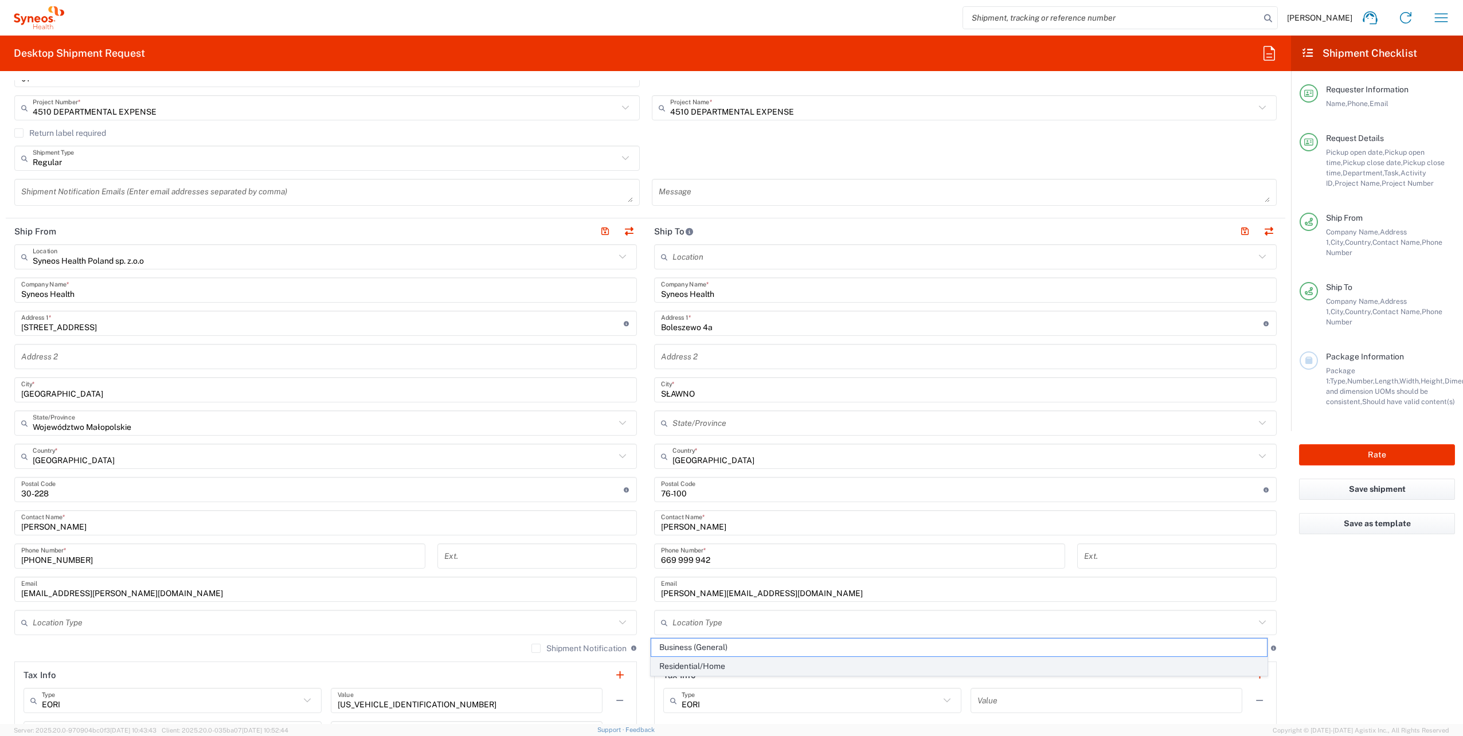
click at [727, 668] on span "Residential/Home" at bounding box center [959, 667] width 616 height 18
type input "Residential/Home"
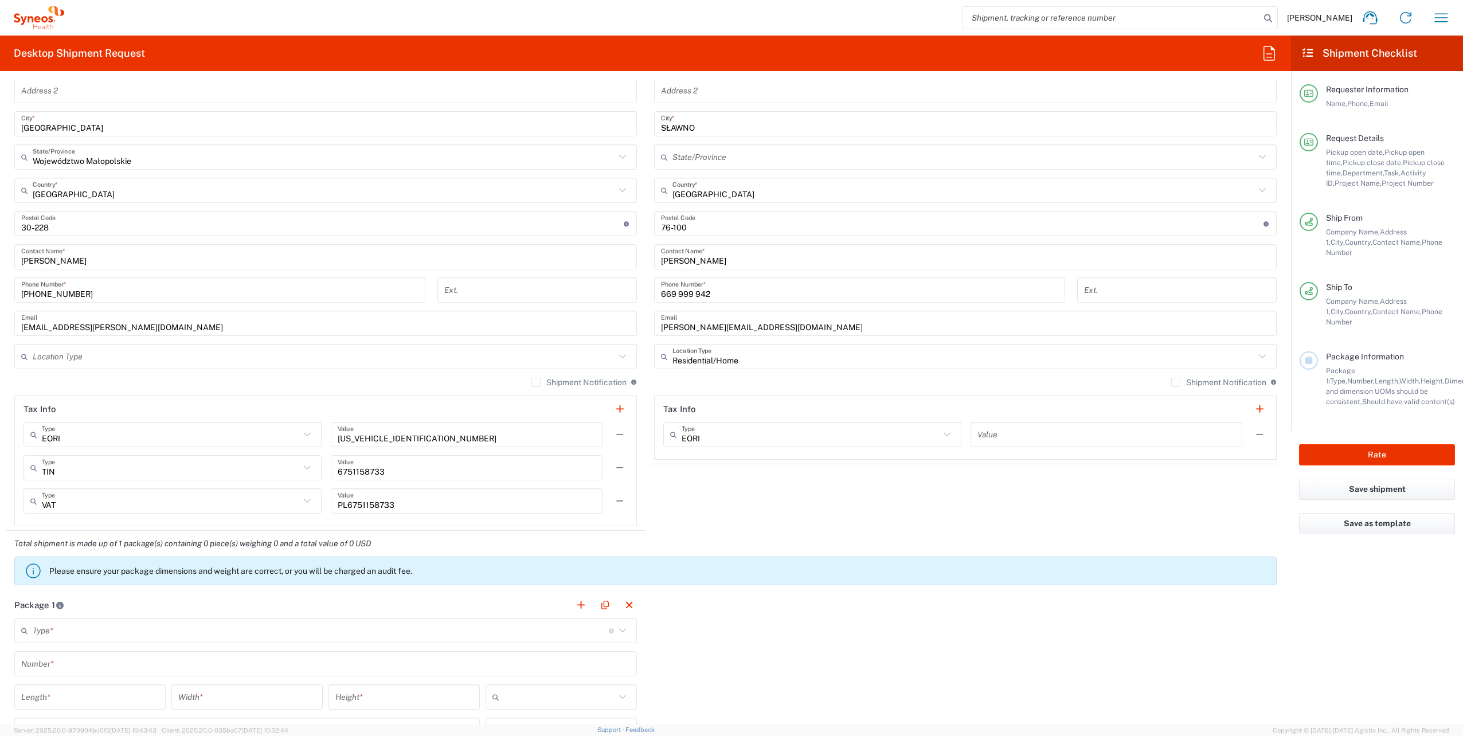
scroll to position [631, 0]
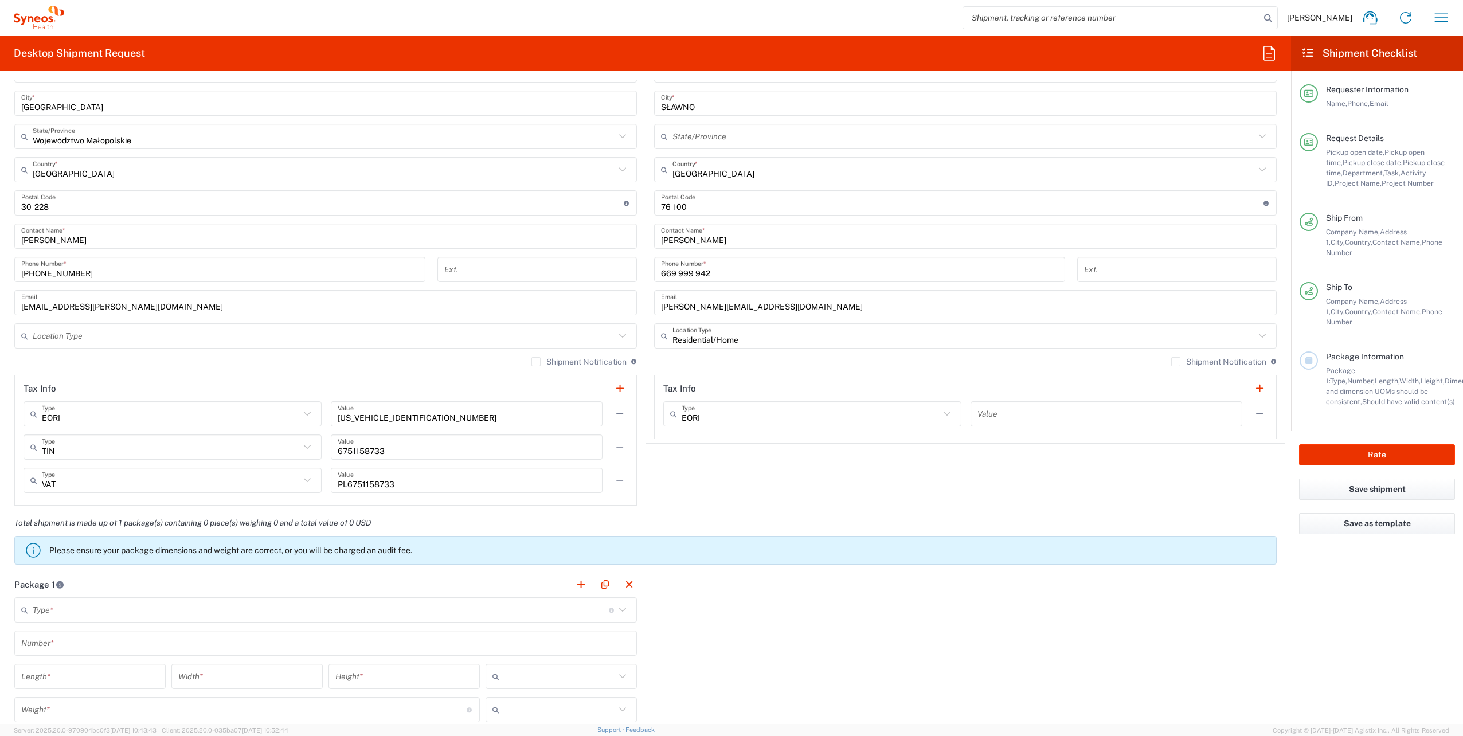
click at [558, 361] on label "Shipment Notification" at bounding box center [578, 361] width 95 height 9
click at [536, 362] on input "Shipment Notification" at bounding box center [536, 362] width 0 height 0
click at [1171, 364] on label "Shipment Notification" at bounding box center [1218, 361] width 95 height 9
click at [1176, 362] on input "Shipment Notification" at bounding box center [1176, 362] width 0 height 0
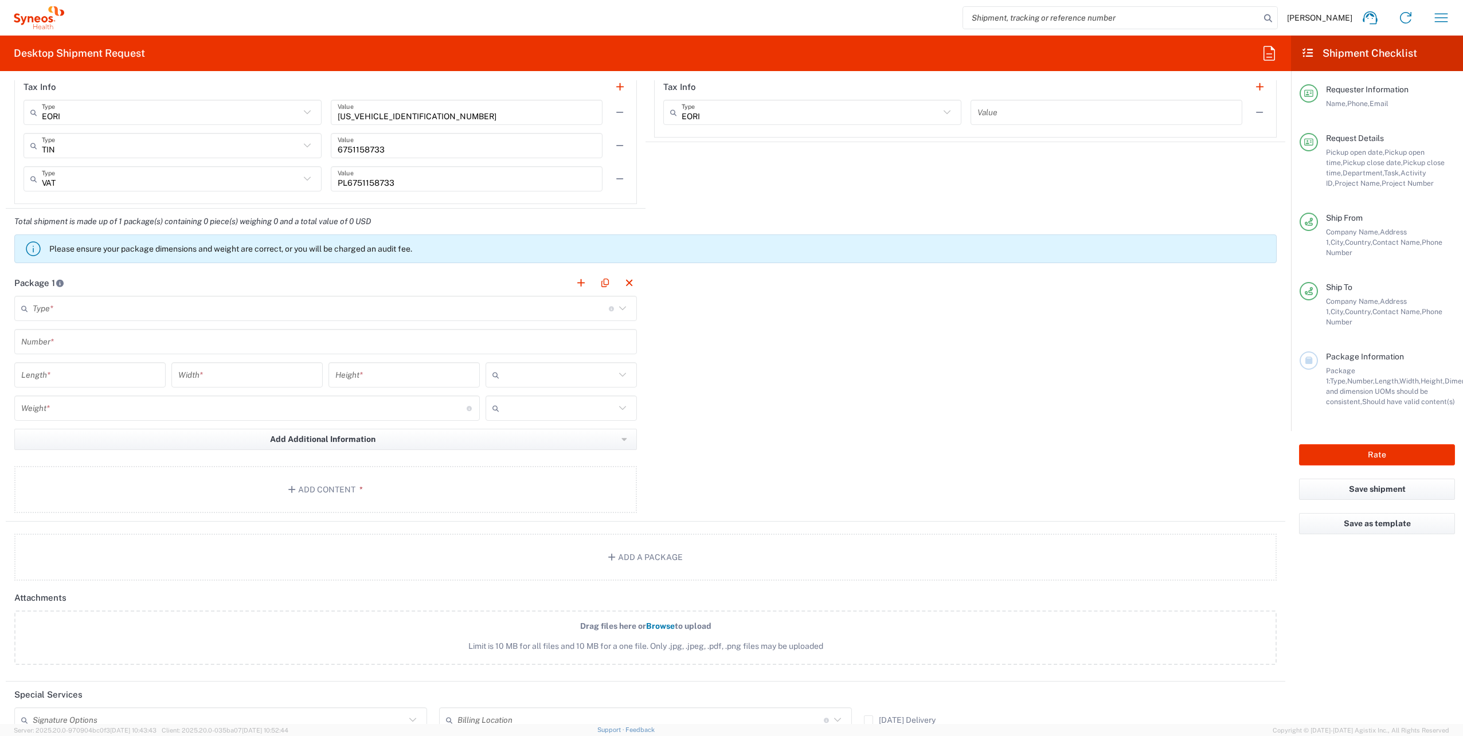
scroll to position [917, 0]
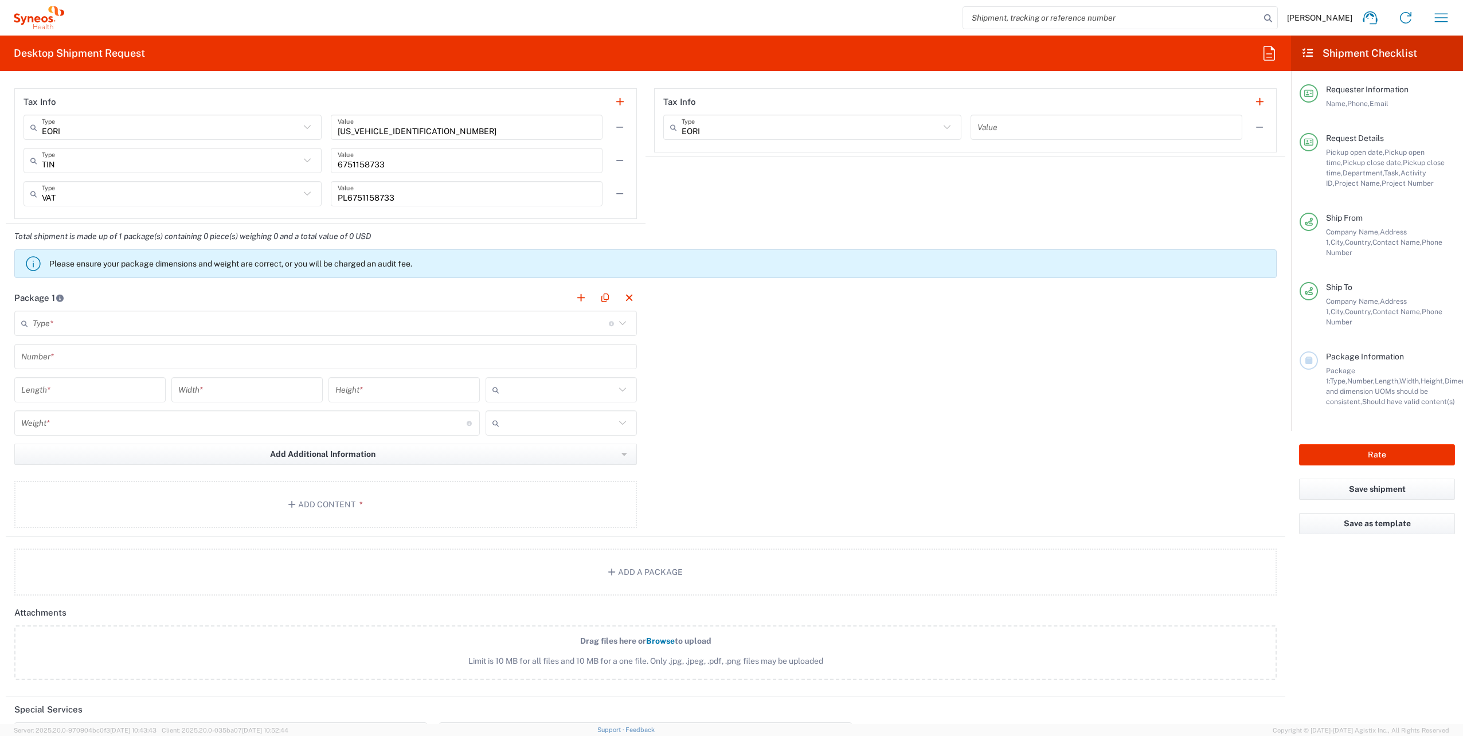
click at [114, 328] on input "text" at bounding box center [321, 324] width 576 height 20
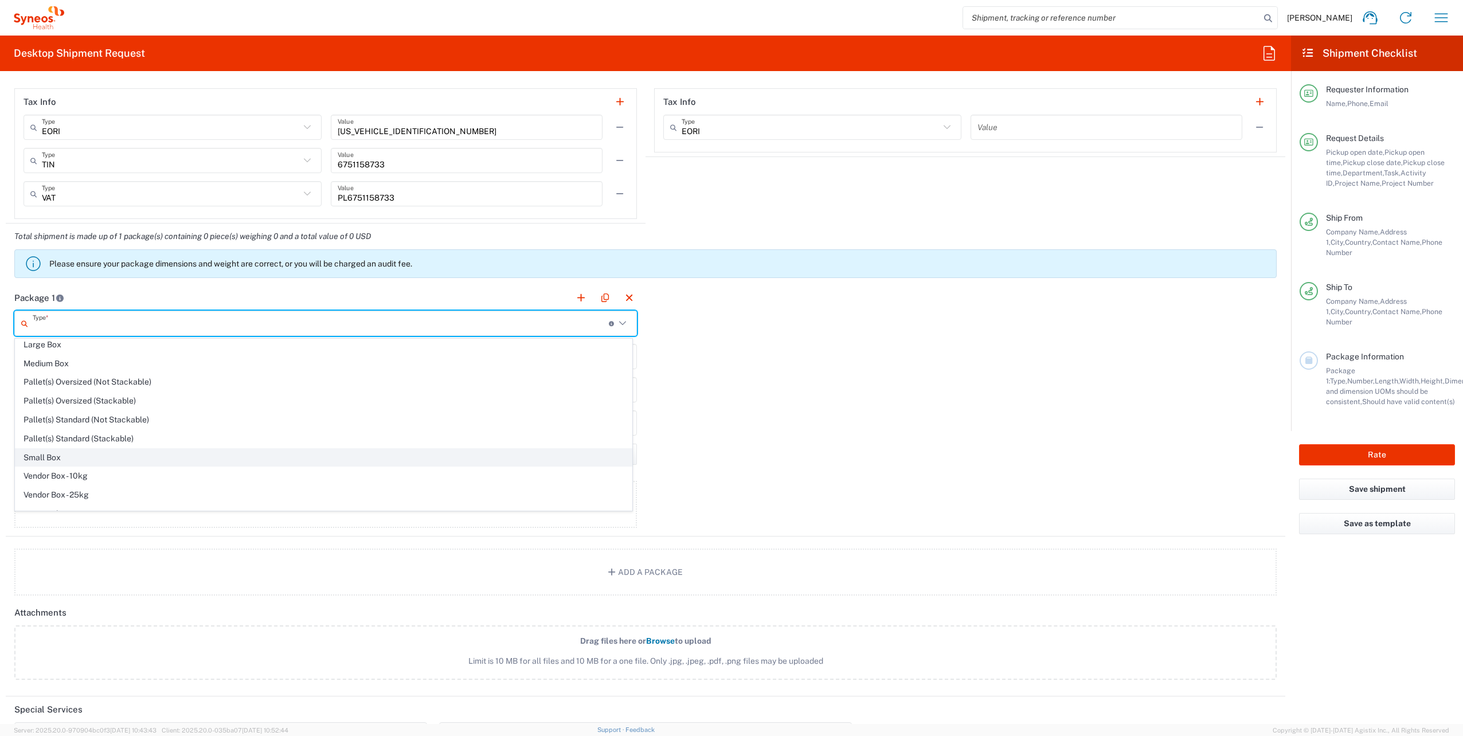
scroll to position [35, 0]
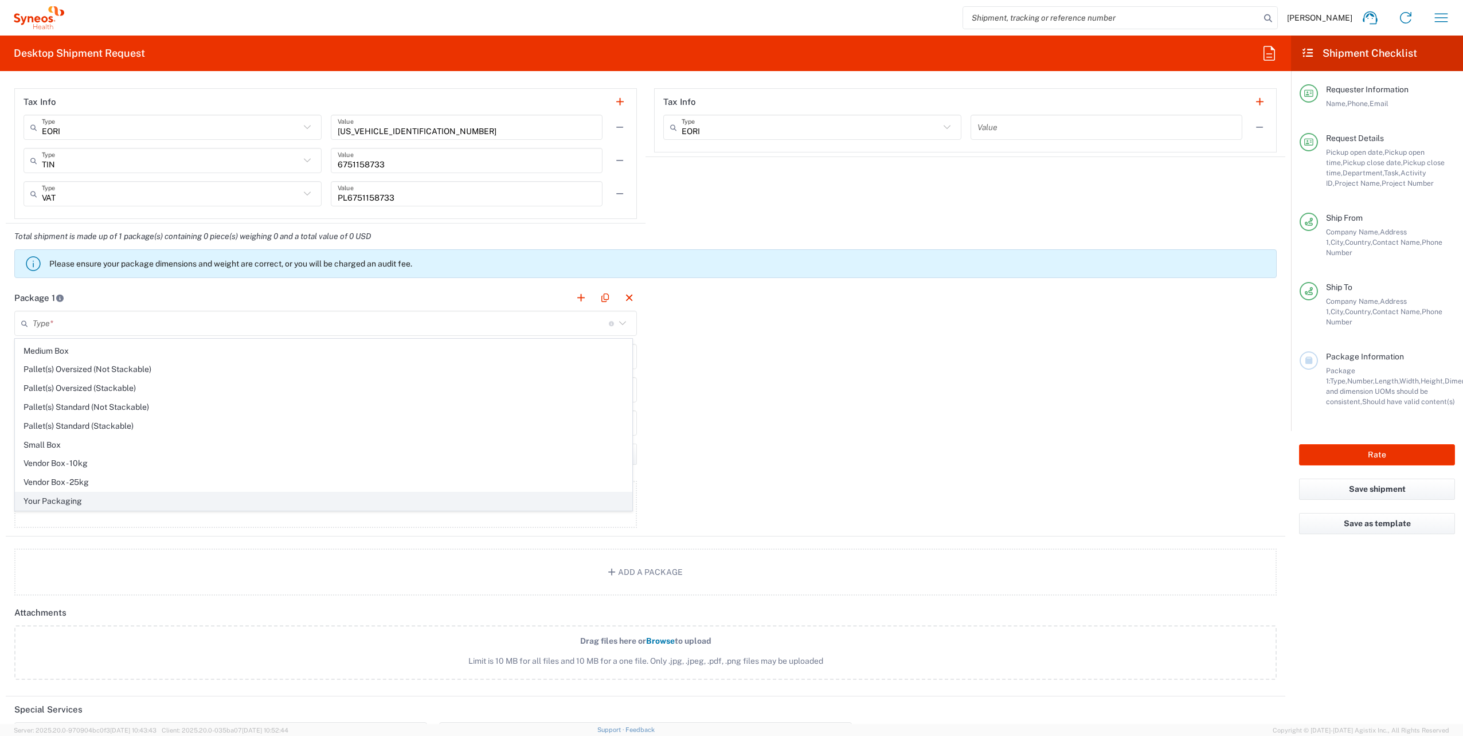
click at [99, 500] on span "Your Packaging" at bounding box center [323, 501] width 616 height 18
type input "Your Packaging"
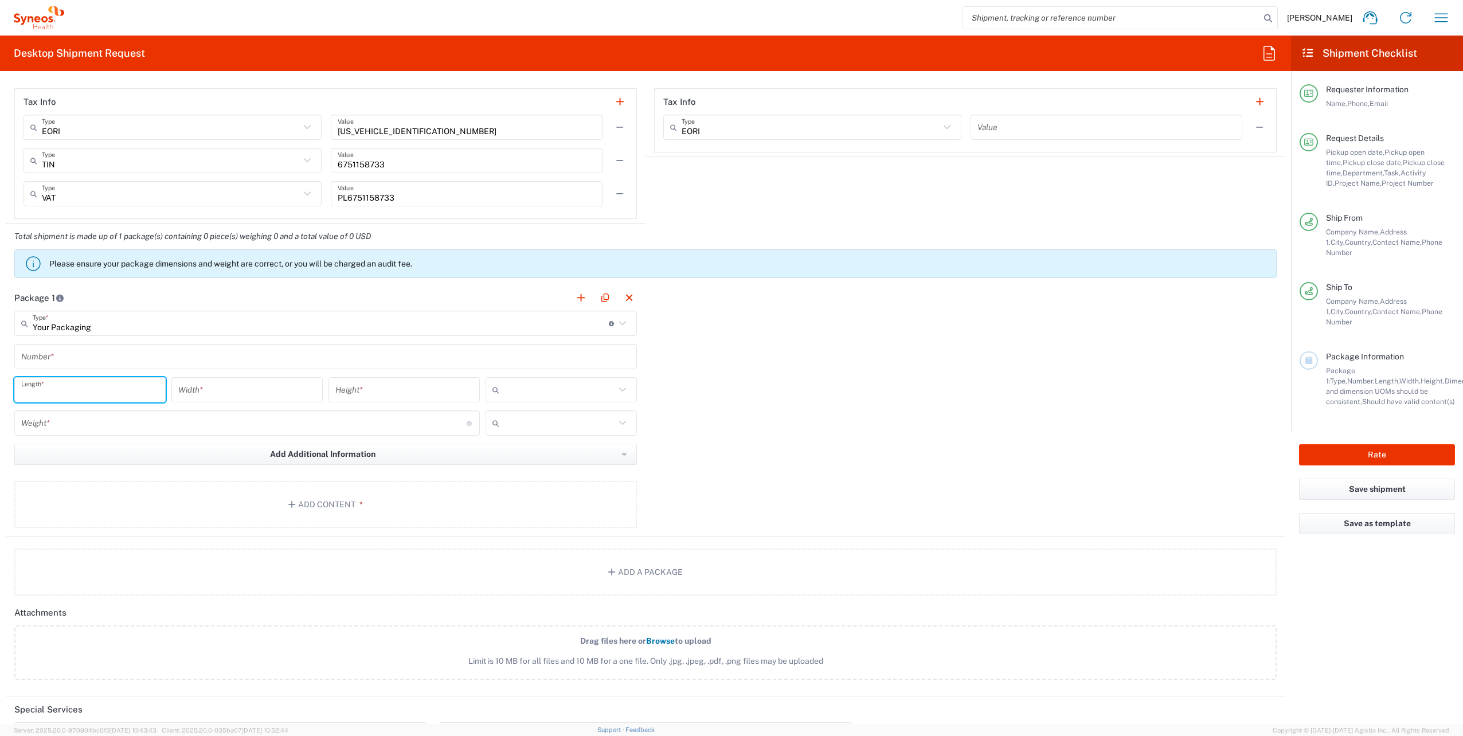
click at [88, 398] on input "number" at bounding box center [90, 390] width 138 height 20
type input "44"
click at [239, 384] on input "number" at bounding box center [247, 390] width 138 height 20
type input "30"
click at [408, 392] on input "number" at bounding box center [404, 390] width 138 height 20
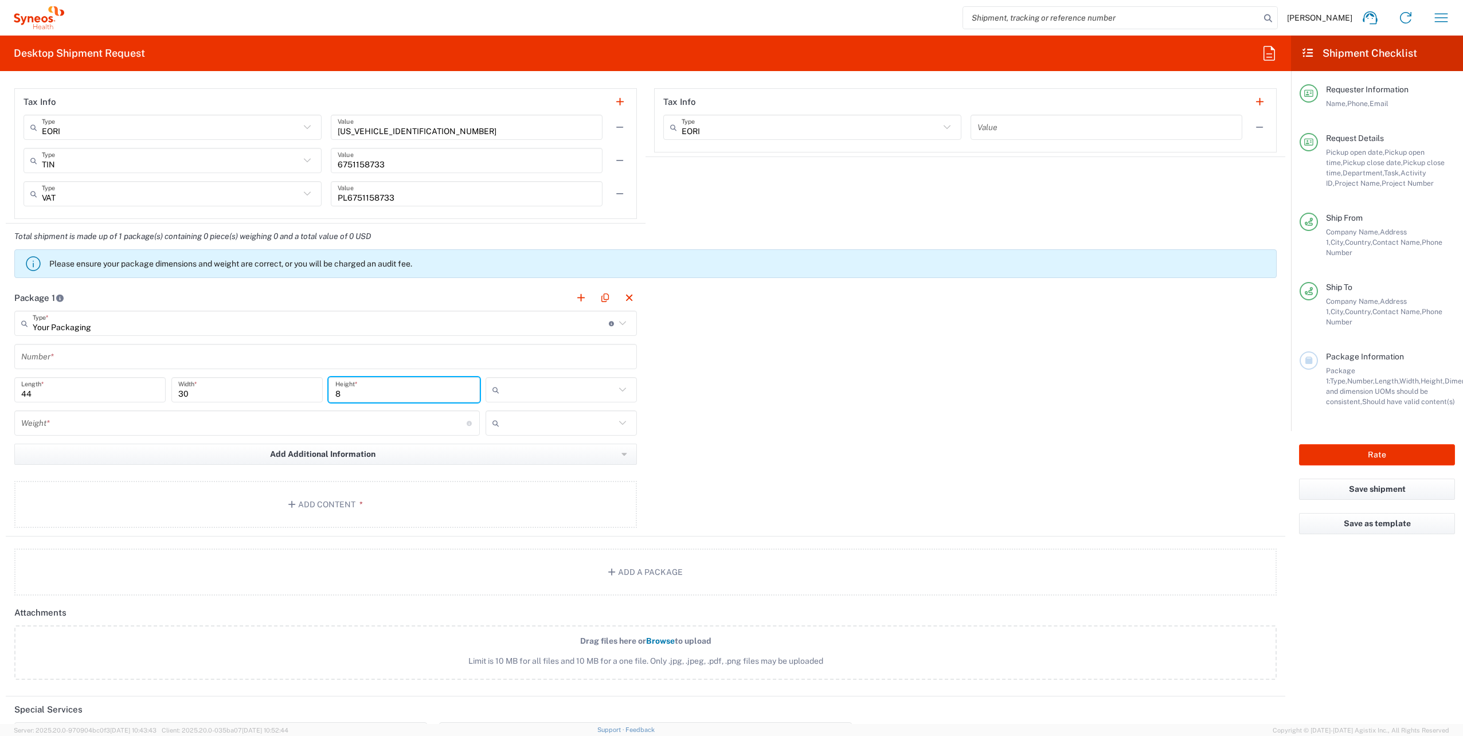
type input "8"
click at [530, 385] on input "text" at bounding box center [559, 390] width 111 height 18
click at [519, 417] on span "cm" at bounding box center [557, 415] width 148 height 18
type input "cm"
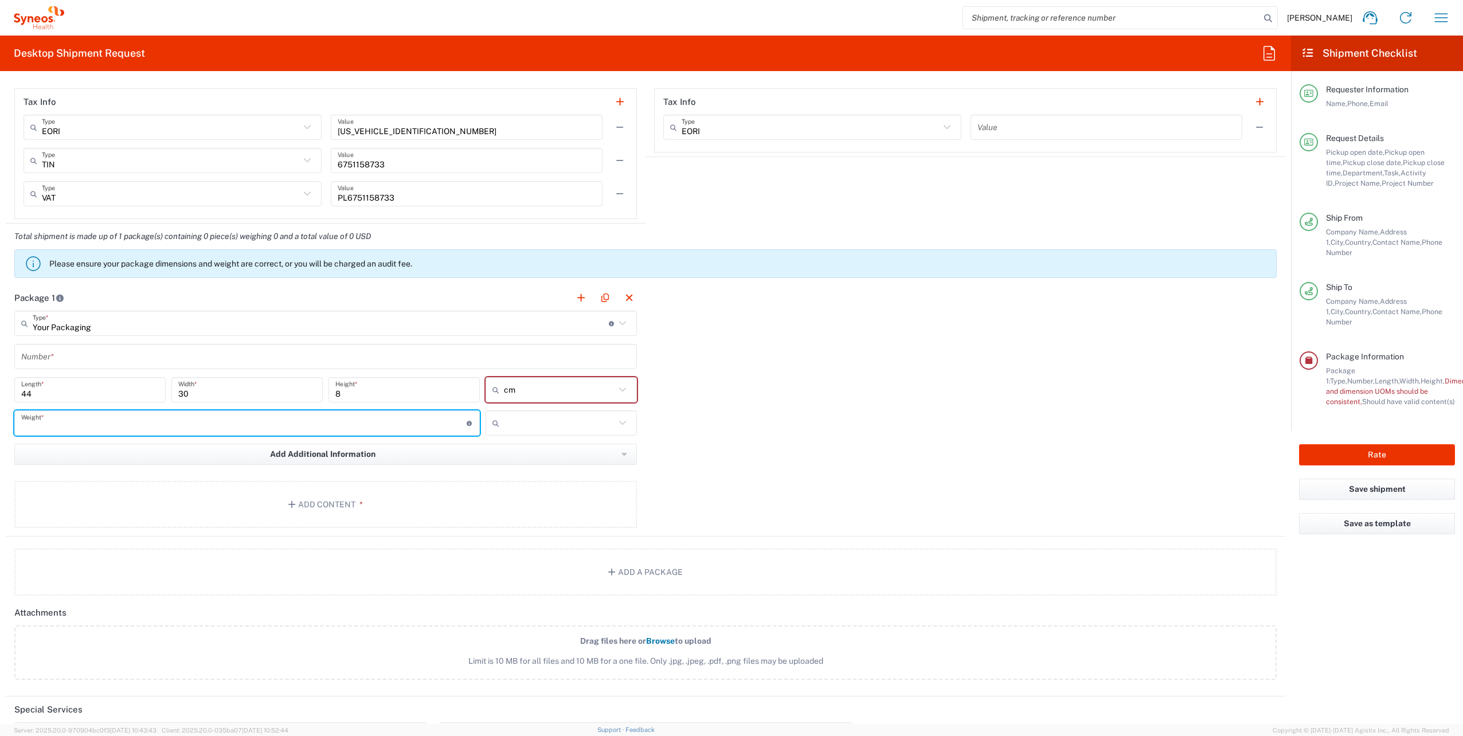
click at [299, 415] on input "number" at bounding box center [243, 423] width 445 height 20
type input "1"
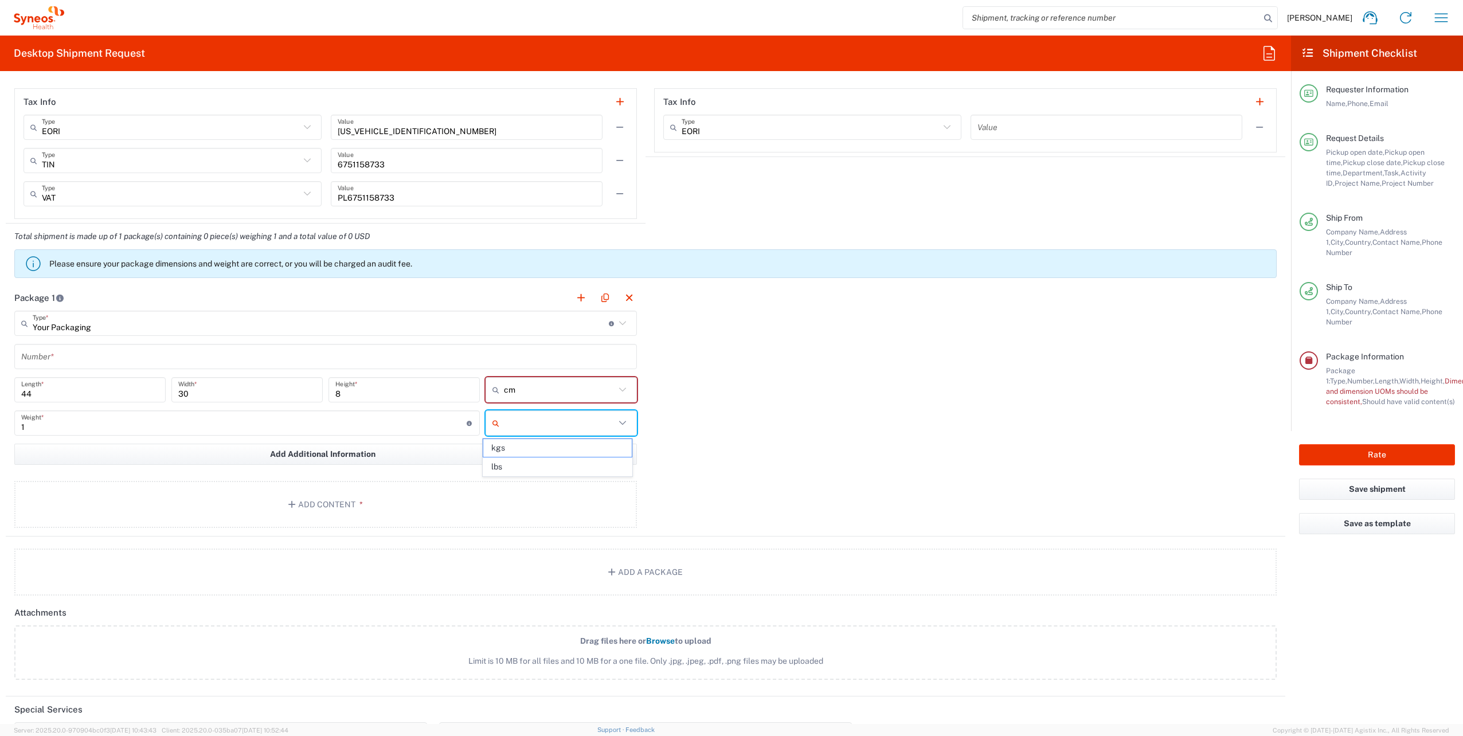
click at [603, 424] on input "text" at bounding box center [559, 423] width 111 height 18
click at [539, 453] on span "kgs" at bounding box center [557, 448] width 148 height 18
type input "kgs"
click at [754, 405] on div "Package 1 Your Packaging Type * Material used to package goods Envelope Large B…" at bounding box center [645, 411] width 1279 height 252
click at [312, 454] on span "Add Additional Information" at bounding box center [322, 454] width 105 height 11
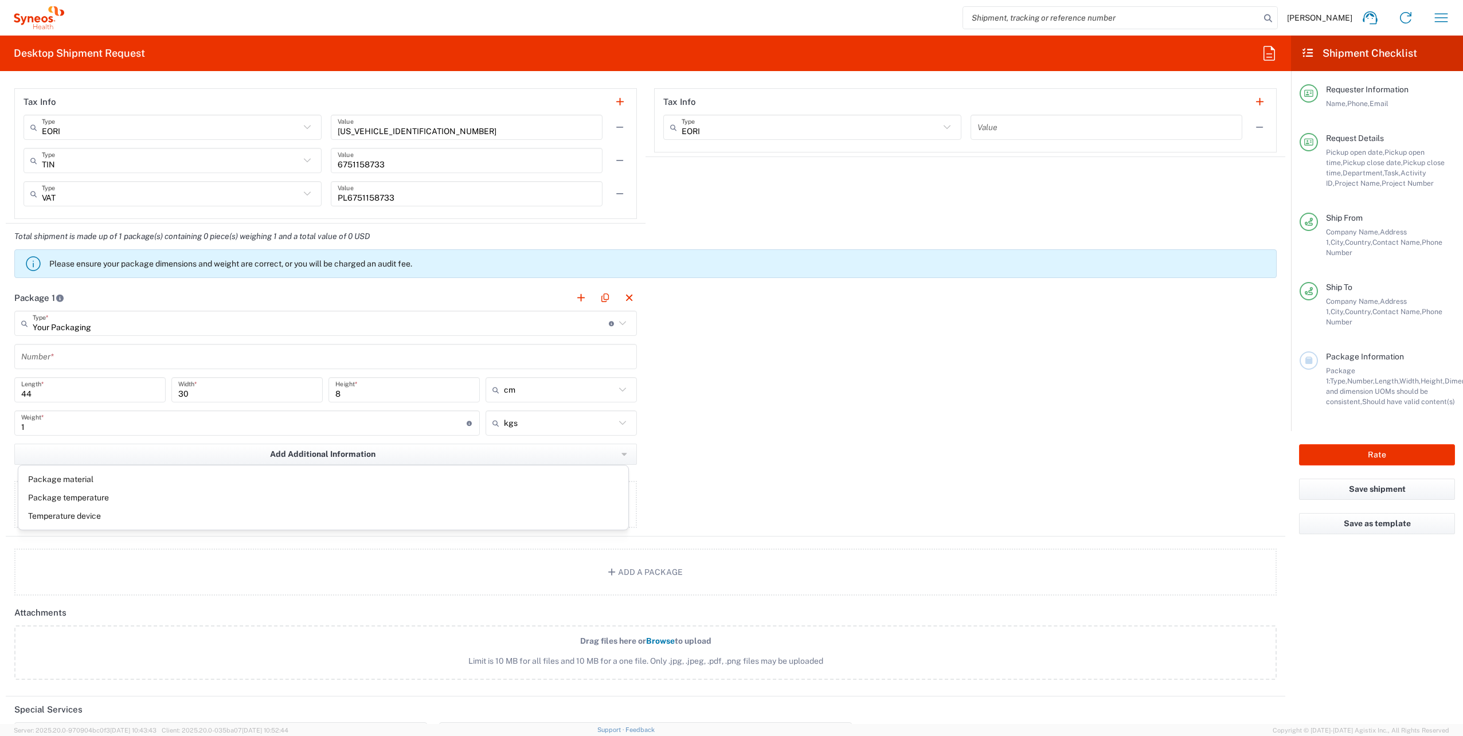
click at [977, 401] on div "Package 1 Your Packaging Type * Material used to package goods Envelope Large B…" at bounding box center [645, 411] width 1279 height 252
click at [347, 508] on button "Add Content *" at bounding box center [325, 504] width 623 height 47
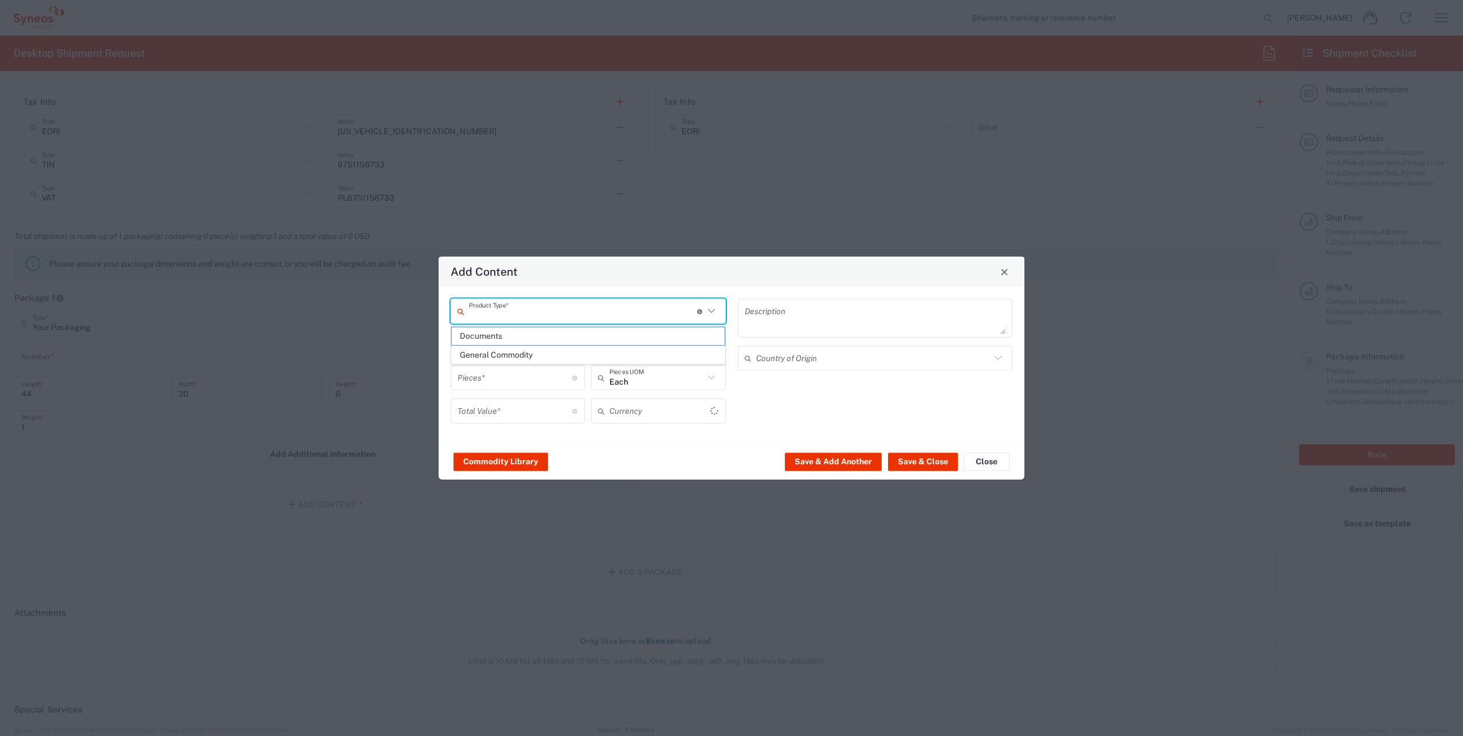
click at [563, 308] on input "text" at bounding box center [583, 311] width 228 height 20
type input "US Dollar"
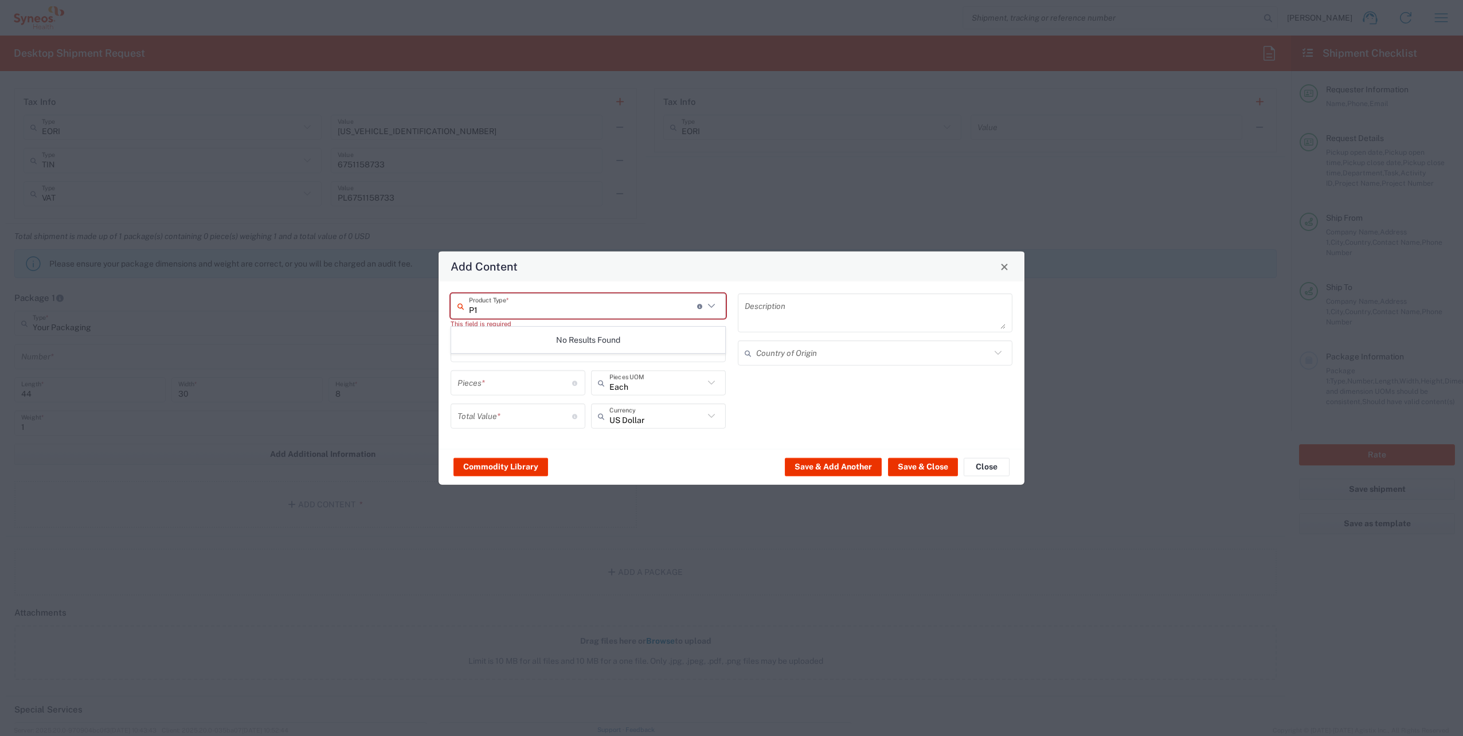
type input "P"
click at [514, 358] on span "General Commodity" at bounding box center [588, 355] width 273 height 18
type input "General Commodity"
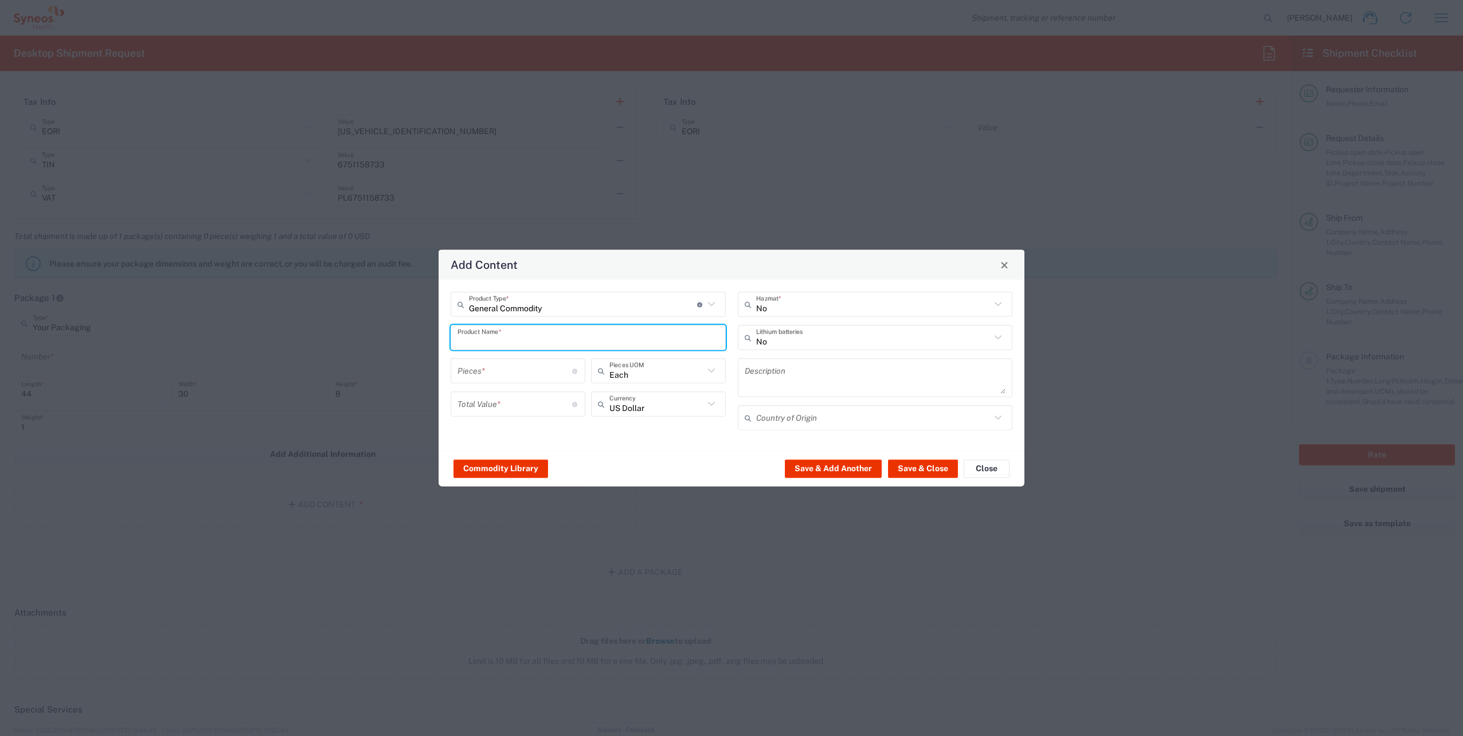
click at [506, 341] on input "text" at bounding box center [587, 337] width 261 height 20
click at [512, 361] on div "ThinkPad P14s Gen 2 Laptop" at bounding box center [588, 364] width 273 height 19
type input "ThinkPad P14s Gen 2 Laptop"
type input "1"
type textarea "ThinkPad P14s Gen 2 Laptop"
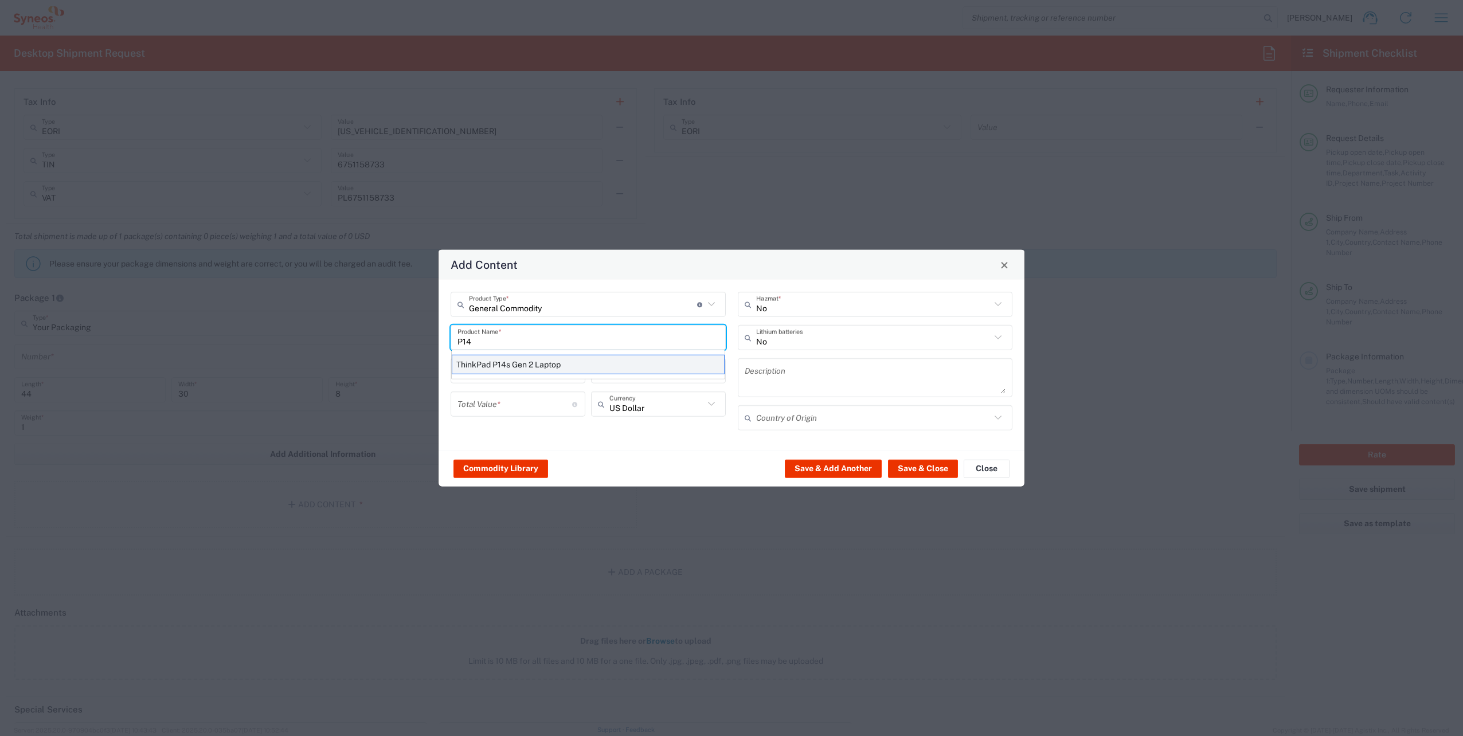
type input "[GEOGRAPHIC_DATA]"
type input "Yes"
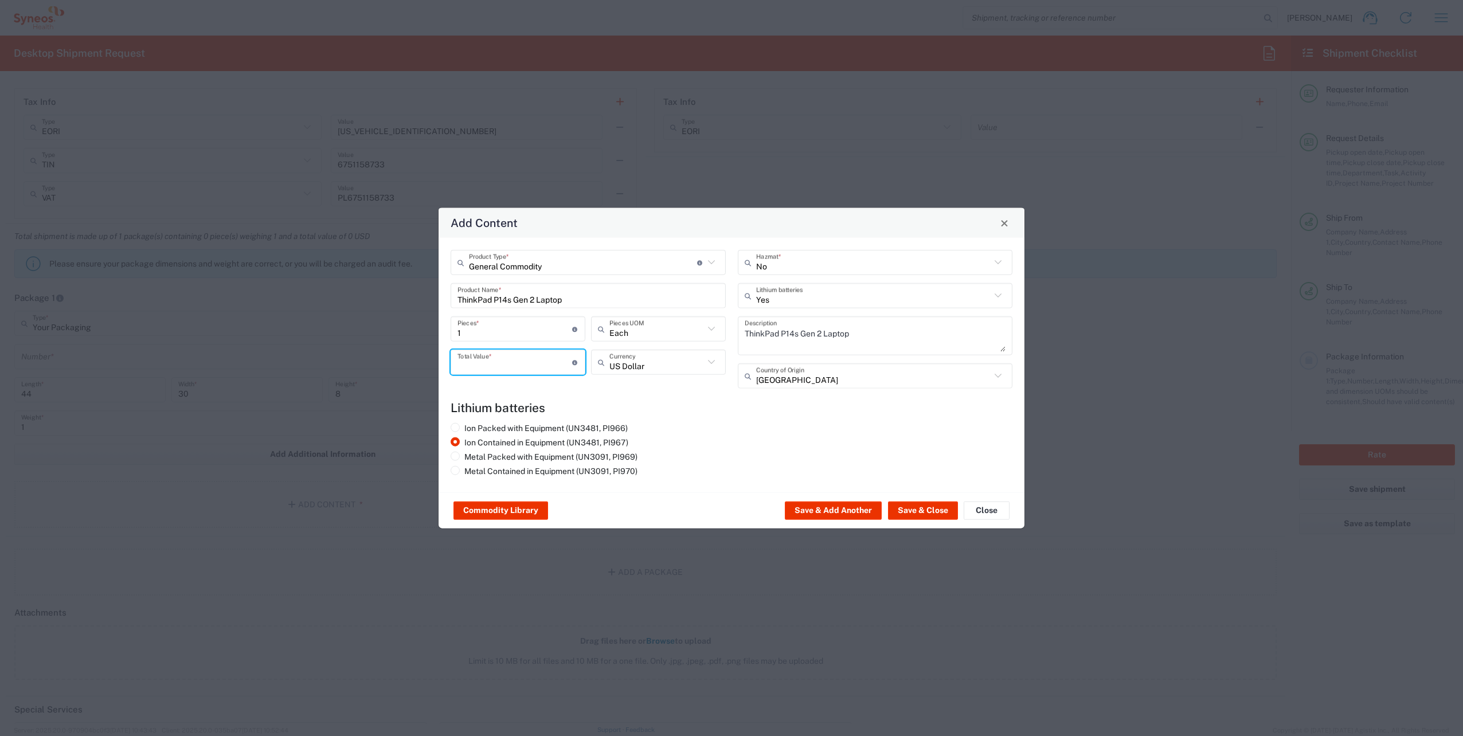
click at [464, 361] on input "number" at bounding box center [514, 362] width 115 height 20
type input "1"
click at [930, 519] on button "Save & Close" at bounding box center [923, 511] width 70 height 18
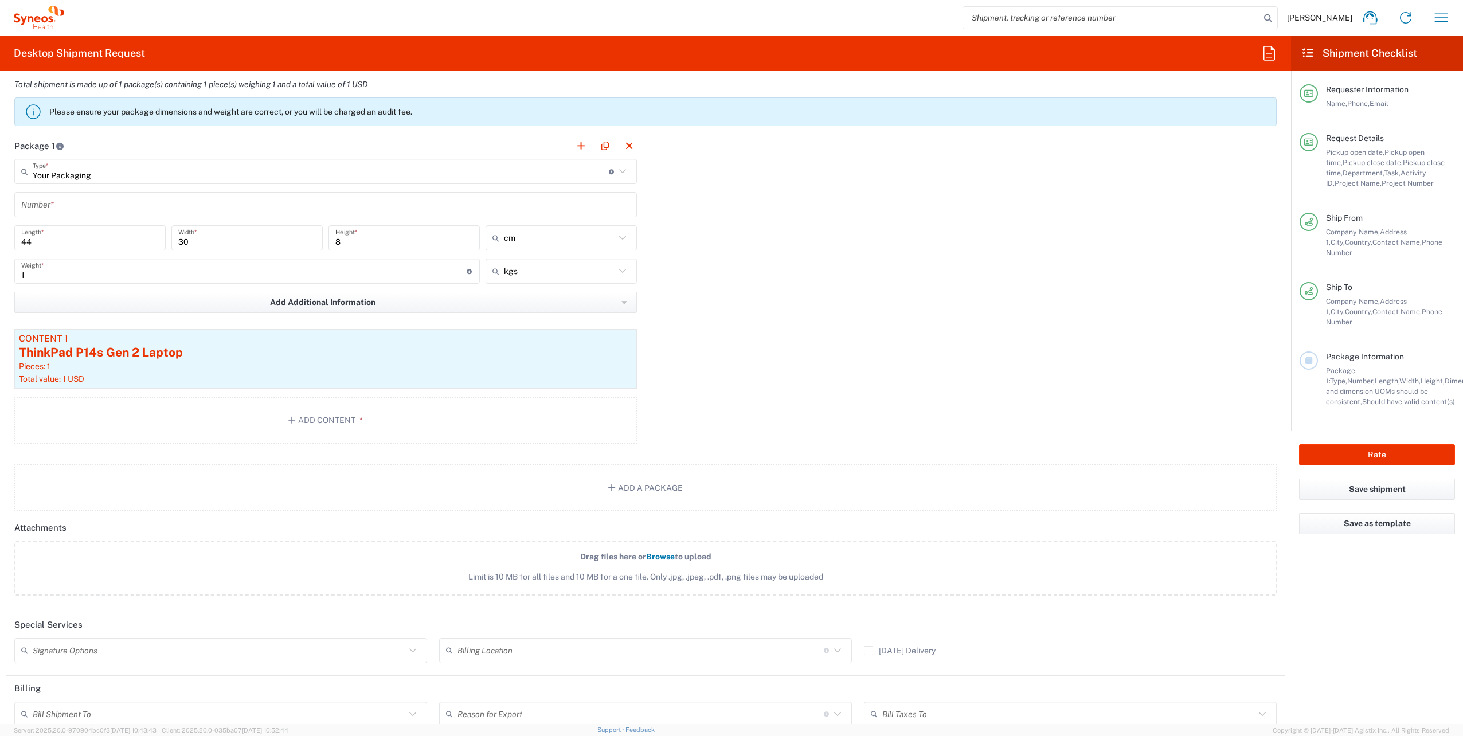
scroll to position [1089, 0]
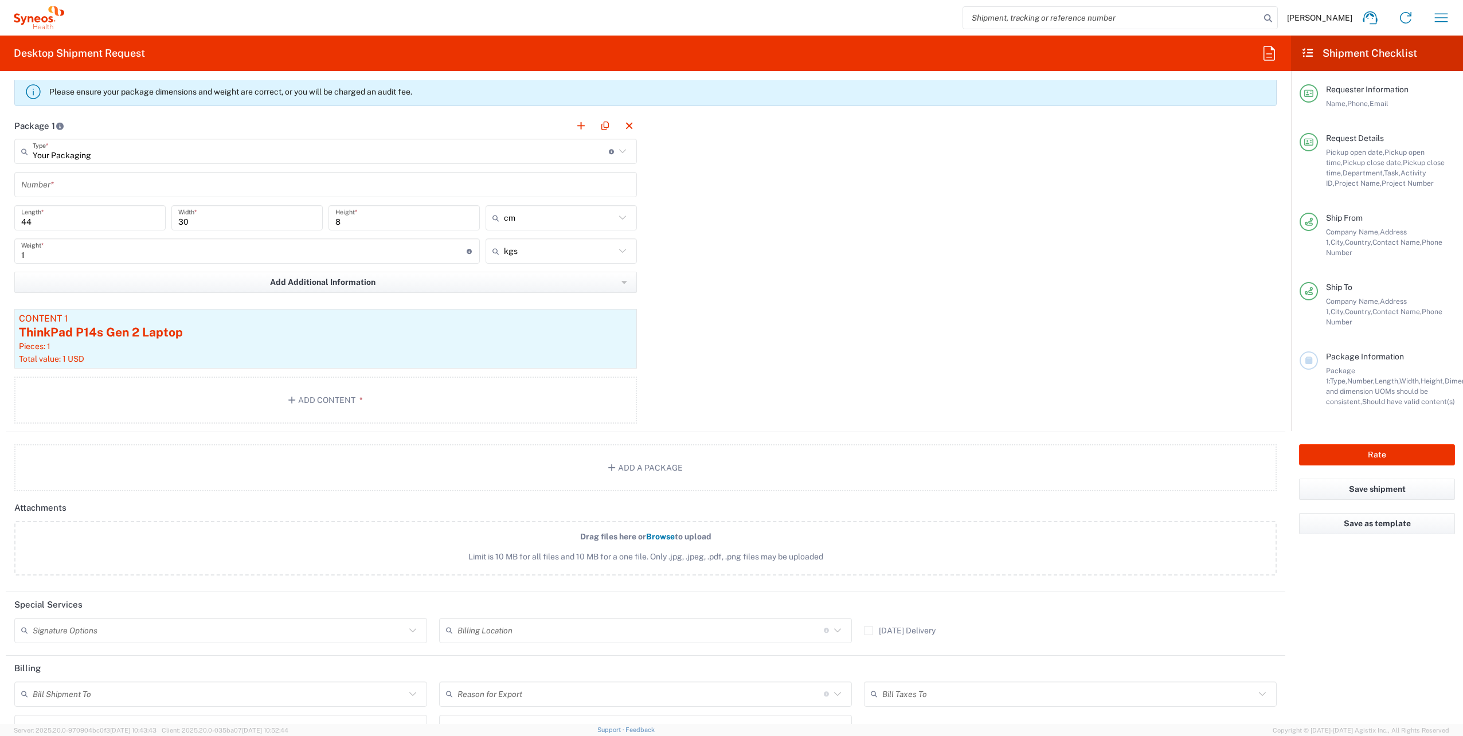
click at [128, 189] on input "text" at bounding box center [325, 185] width 609 height 20
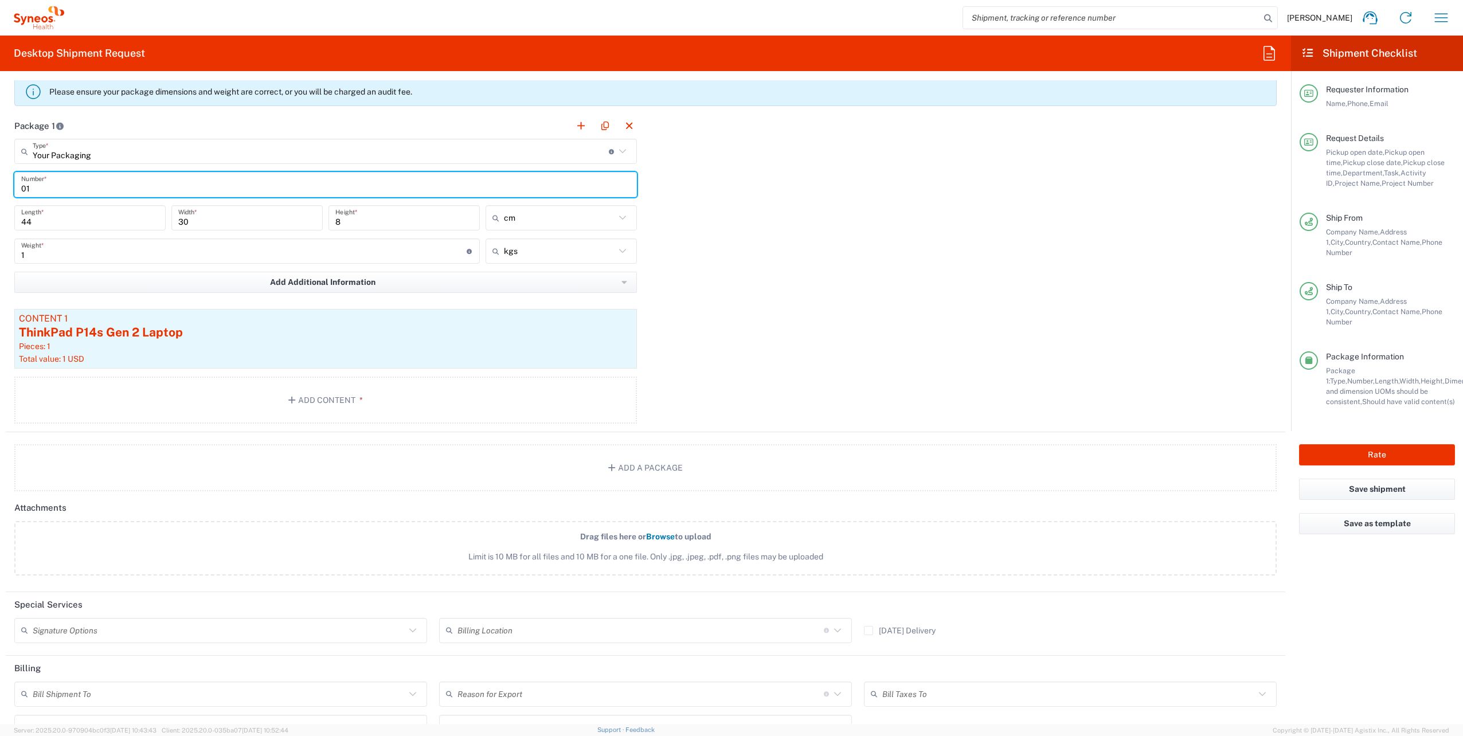
type input "01"
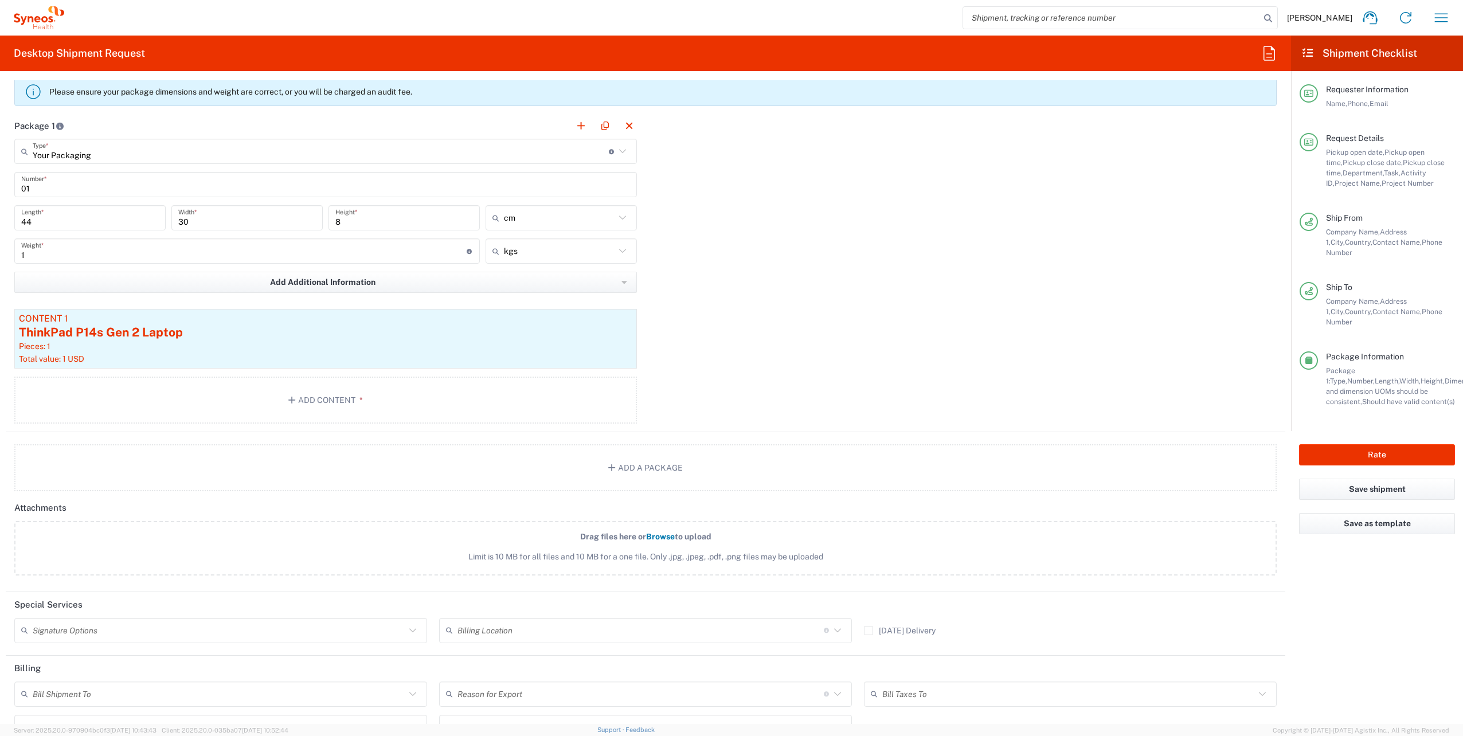
click at [734, 255] on div "Package 1 Your Packaging Type * Material used to package goods Envelope Large B…" at bounding box center [645, 272] width 1279 height 319
click at [1350, 444] on button "Rate" at bounding box center [1377, 454] width 156 height 21
type input "4510 DEPARTMENTAL EXPENSE"
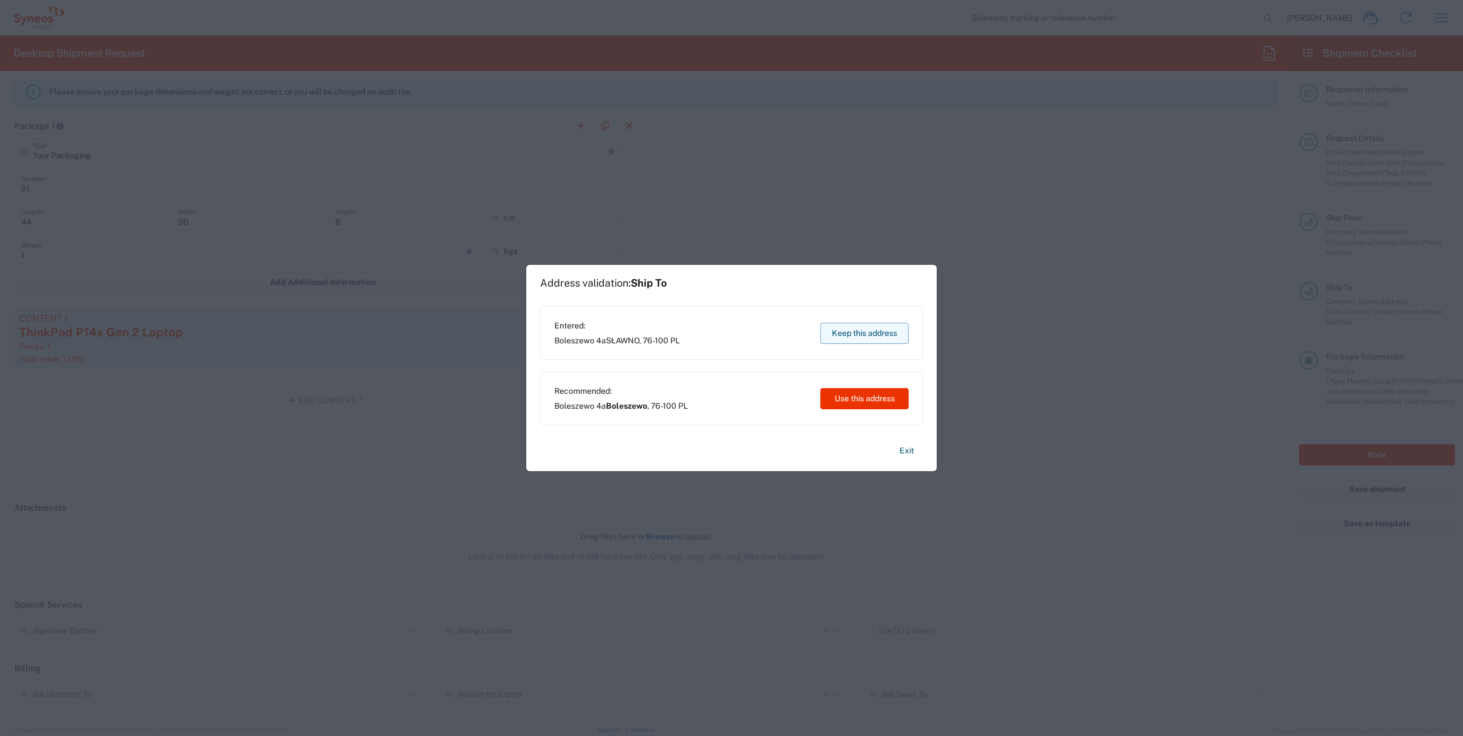
click at [882, 342] on button "Keep this address" at bounding box center [864, 333] width 88 height 21
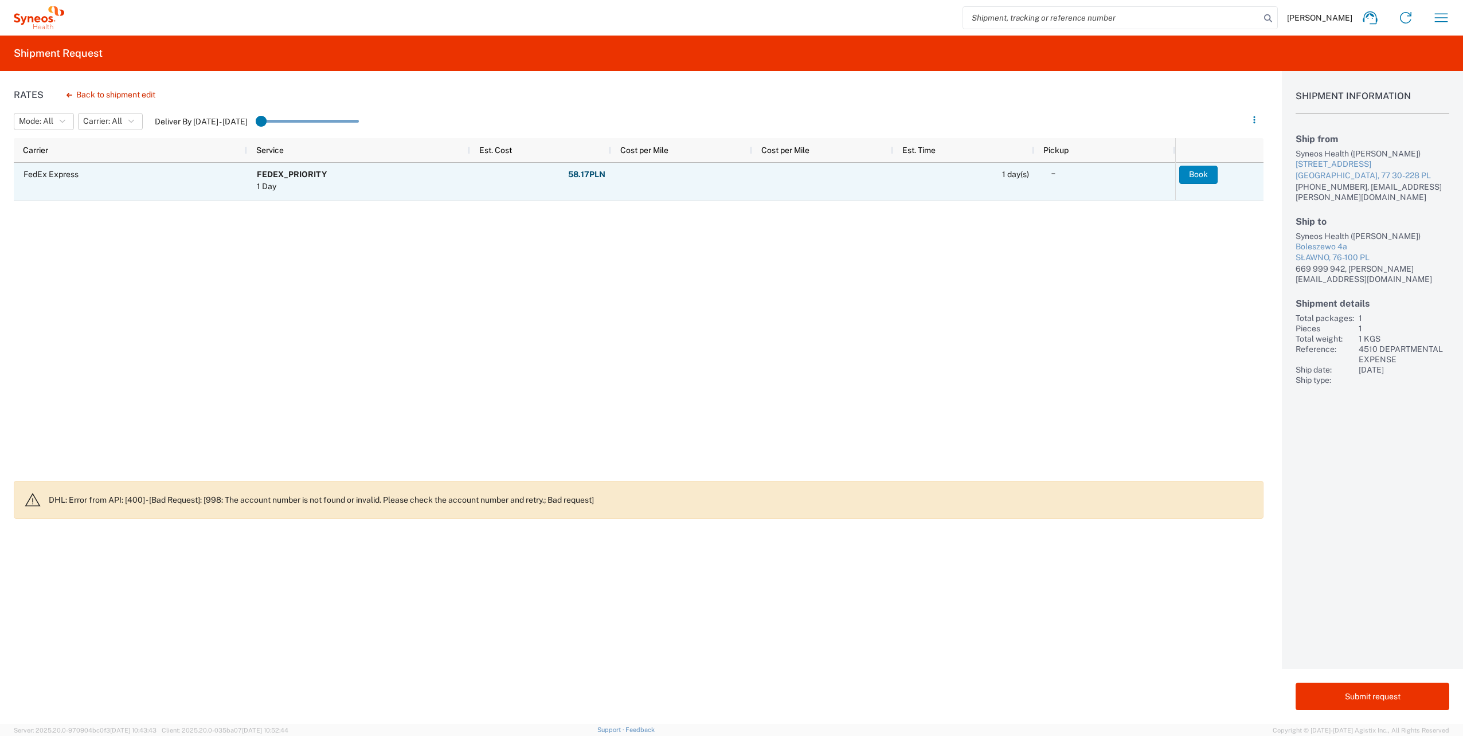
click at [1192, 183] on button "Book" at bounding box center [1198, 175] width 38 height 18
